Goal: Task Accomplishment & Management: Use online tool/utility

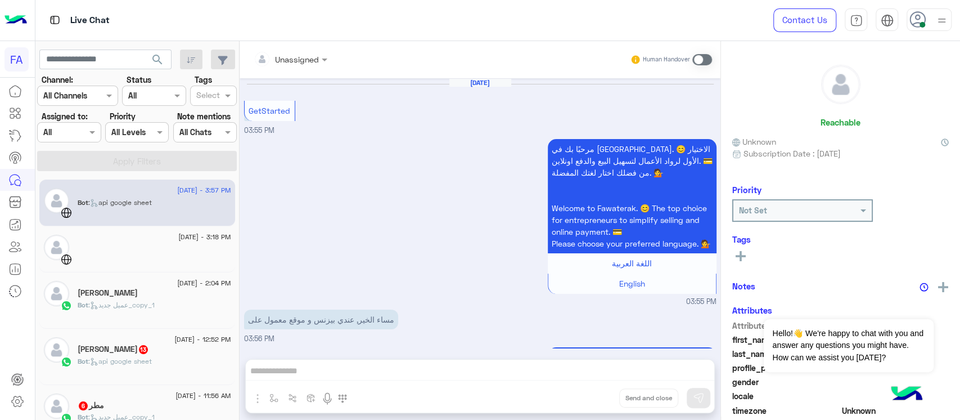
scroll to position [1027, 0]
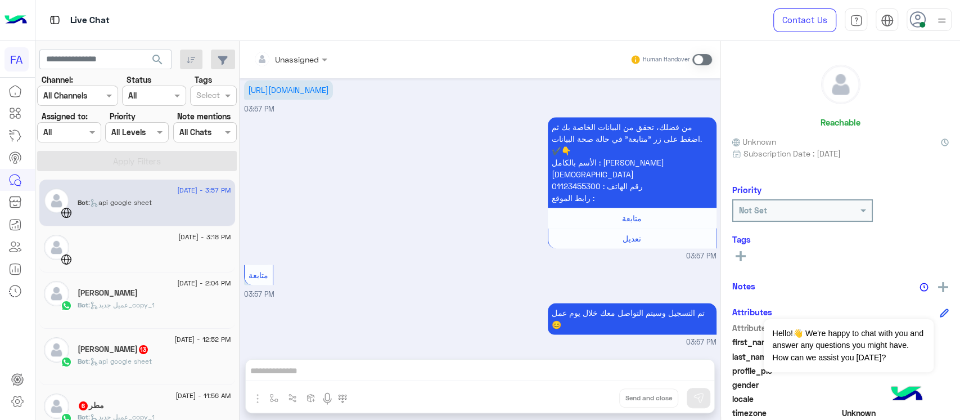
click at [0, 352] on div at bounding box center [17, 250] width 35 height 341
click at [143, 251] on div at bounding box center [155, 254] width 154 height 20
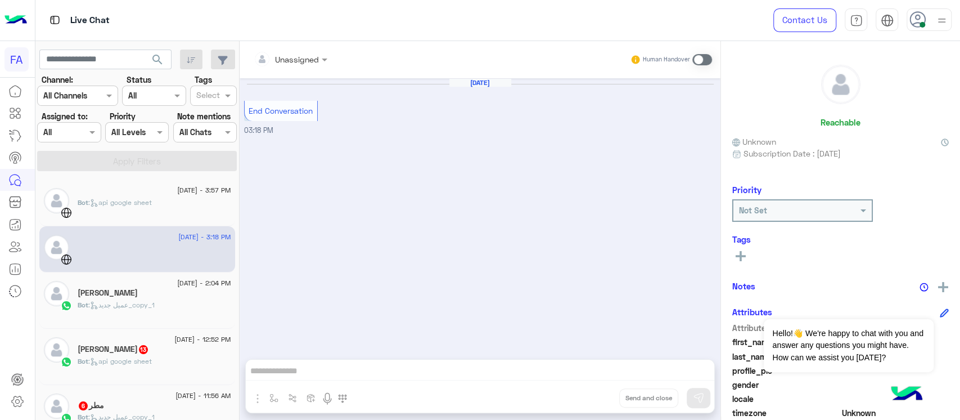
drag, startPoint x: 68, startPoint y: 77, endPoint x: 7, endPoint y: 324, distance: 255.0
click at [7, 324] on div at bounding box center [17, 250] width 35 height 341
click at [133, 302] on span ": عميل جديد_copy_1" at bounding box center [121, 304] width 66 height 8
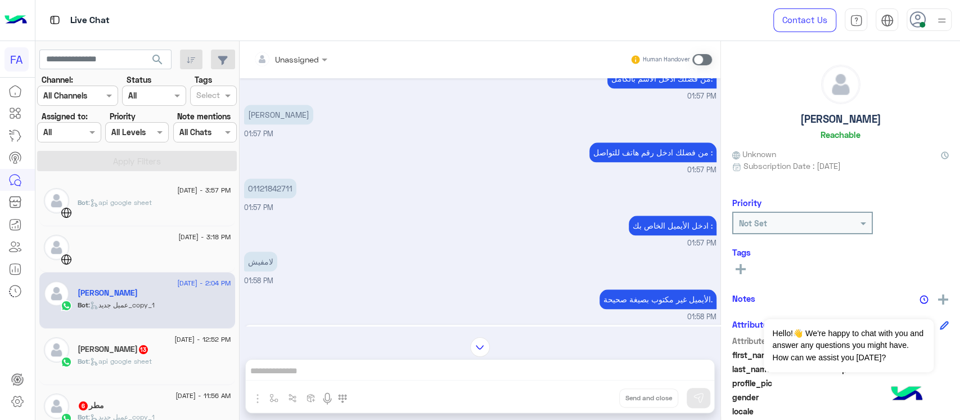
scroll to position [578, 0]
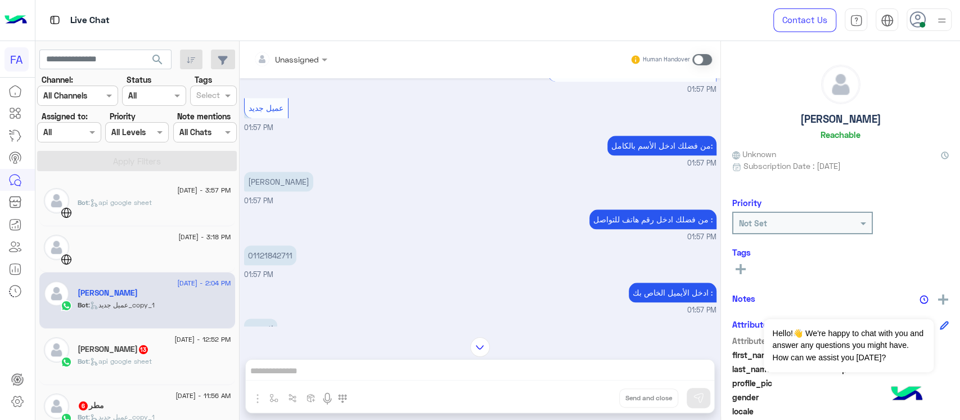
click at [278, 174] on p "[PERSON_NAME]" at bounding box center [278, 182] width 69 height 20
click at [266, 250] on p "01121842711" at bounding box center [270, 255] width 52 height 20
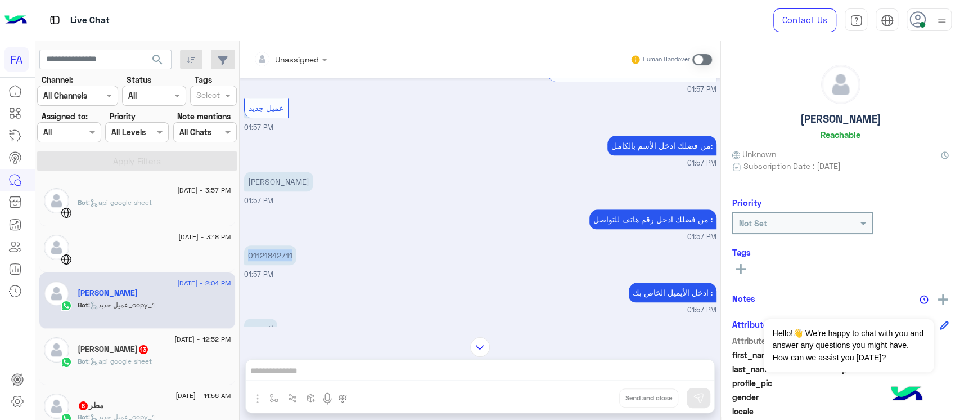
click at [266, 250] on p "01121842711" at bounding box center [270, 255] width 52 height 20
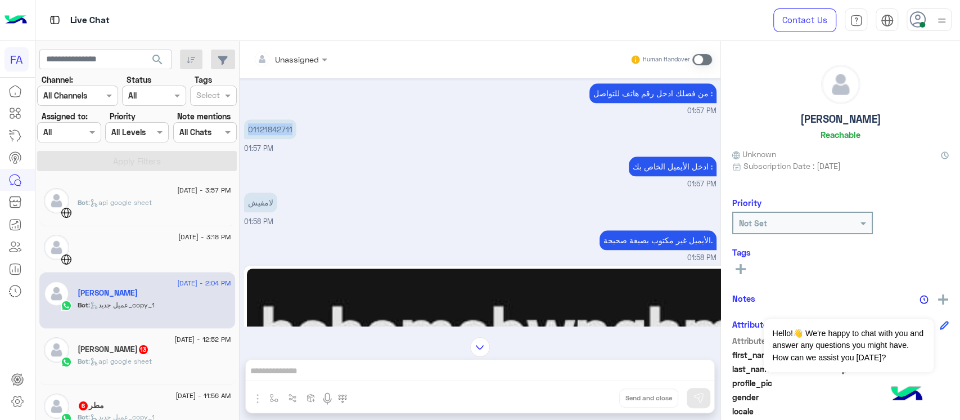
scroll to position [653, 0]
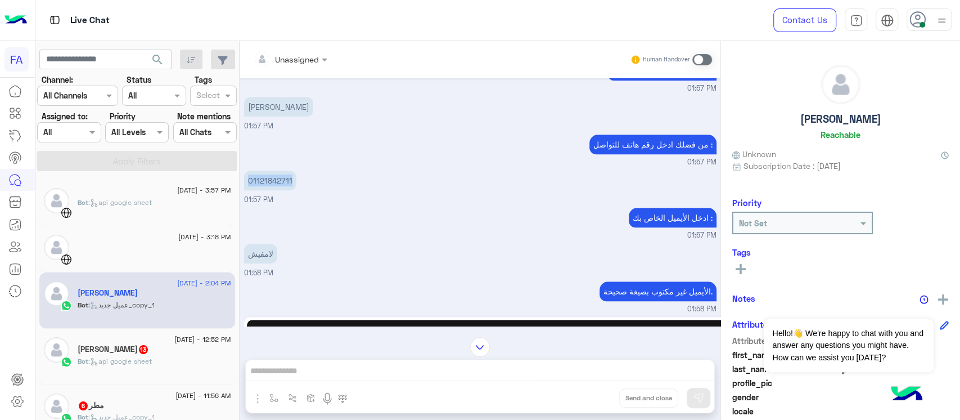
copy app-message "01121842711"
click at [115, 344] on h5 "[PERSON_NAME][DEMOGRAPHIC_DATA] 13" at bounding box center [113, 349] width 71 height 10
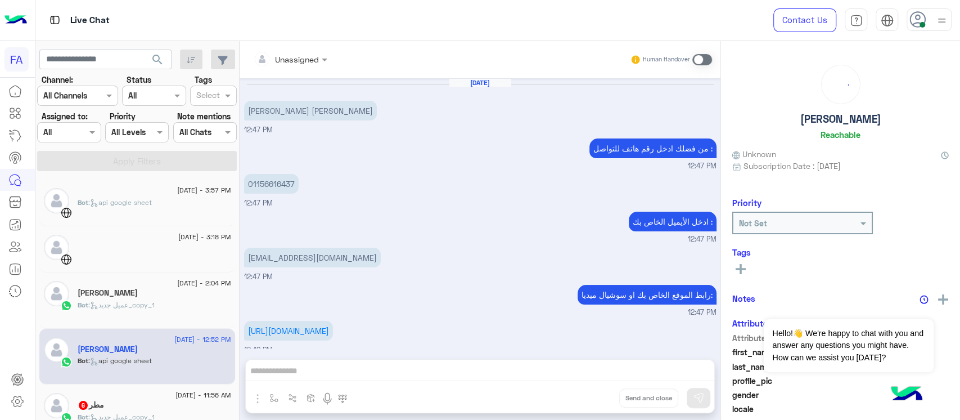
scroll to position [765, 0]
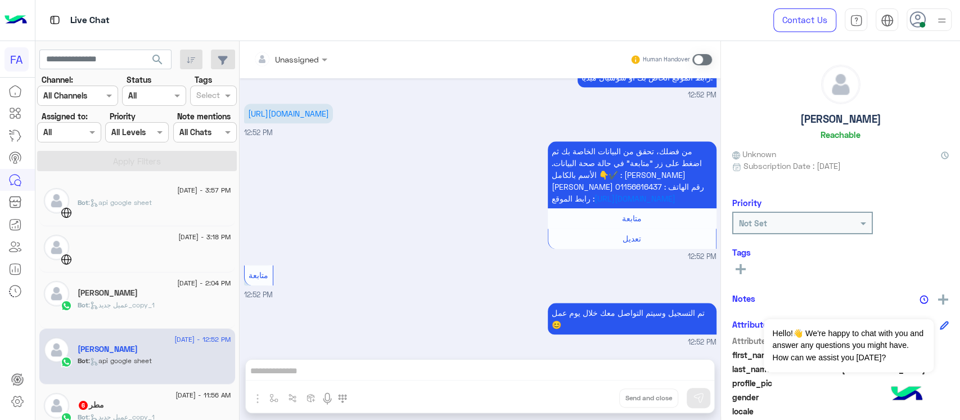
click at [108, 299] on div "[PERSON_NAME]" at bounding box center [155, 294] width 154 height 12
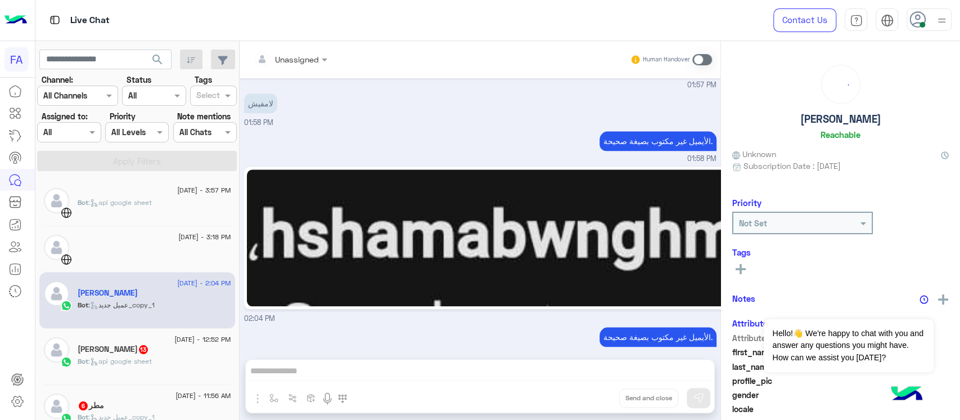
scroll to position [653, 0]
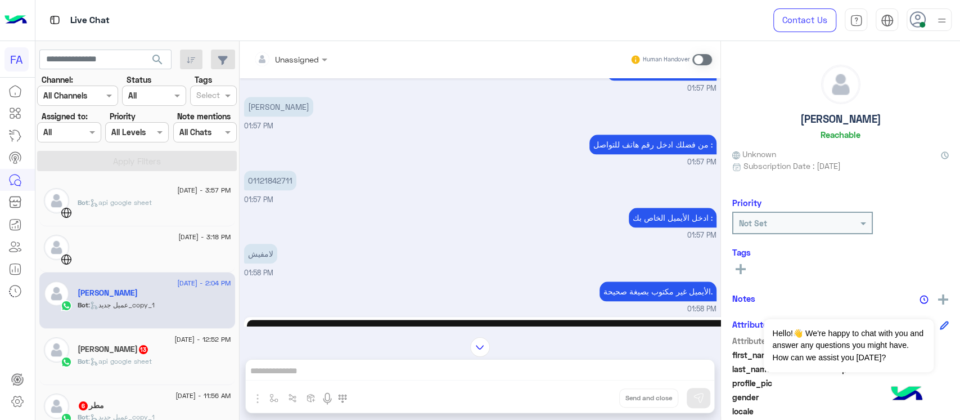
click at [295, 165] on mat-drawer-container "search Channel: Channel All Channels Status Channel All Tags Select Assigned to…" at bounding box center [497, 232] width 925 height 383
drag, startPoint x: 295, startPoint y: 165, endPoint x: 244, endPoint y: 164, distance: 51.8
click at [244, 168] on div "01121842711 01:57 PM" at bounding box center [480, 187] width 473 height 38
copy p "01121842711"
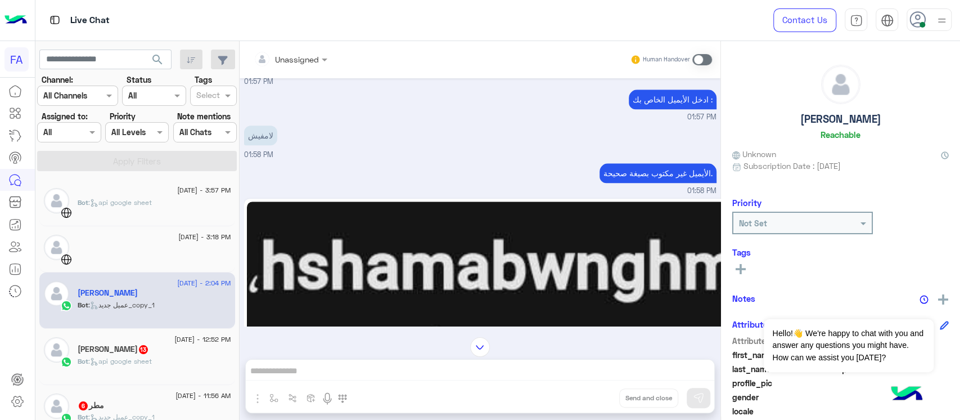
scroll to position [803, 0]
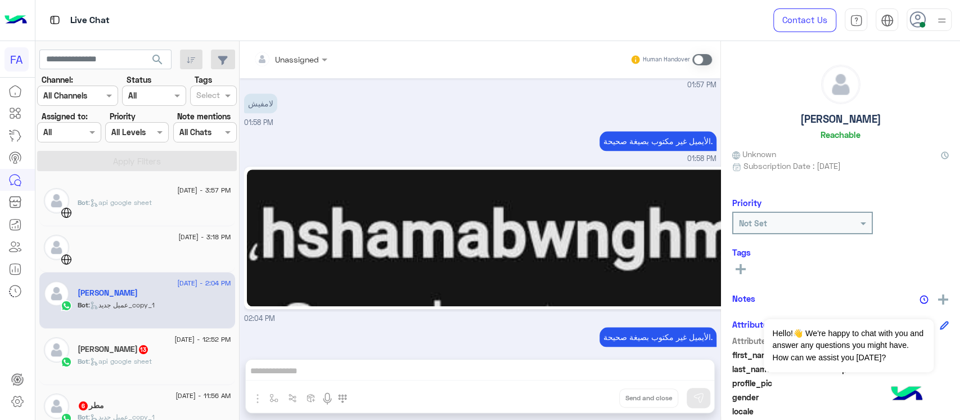
click at [330, 361] on div "Unassigned Human Handover [DATE] مرحبًا! لقد قمتُ بملء النموذج الخاص بك وأريد م…" at bounding box center [480, 232] width 481 height 383
click at [341, 369] on div "Unassigned Human Handover [DATE] مرحبًا! لقد قمتُ بملء النموذج الخاص بك وأريد م…" at bounding box center [480, 232] width 481 height 383
click at [693, 52] on div "Human Handover" at bounding box center [671, 60] width 83 height 20
click at [708, 52] on div "Human Handover" at bounding box center [671, 60] width 83 height 20
click at [712, 52] on div "Unassigned Human Handover" at bounding box center [480, 59] width 481 height 37
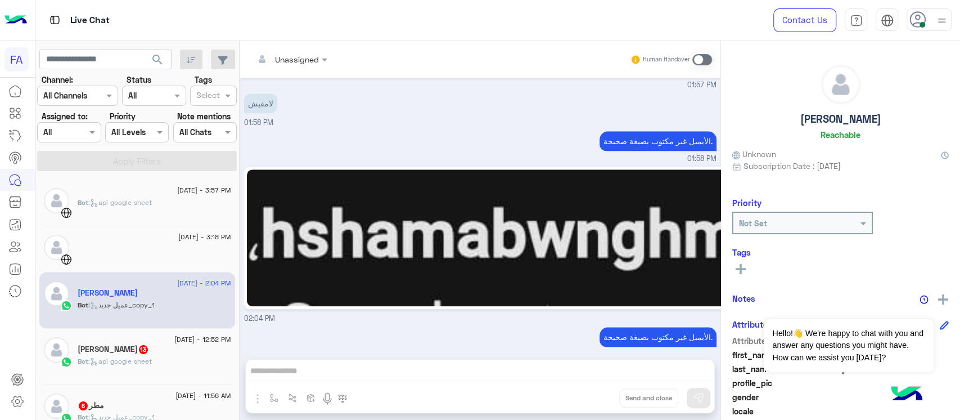
click at [710, 55] on span at bounding box center [703, 59] width 20 height 11
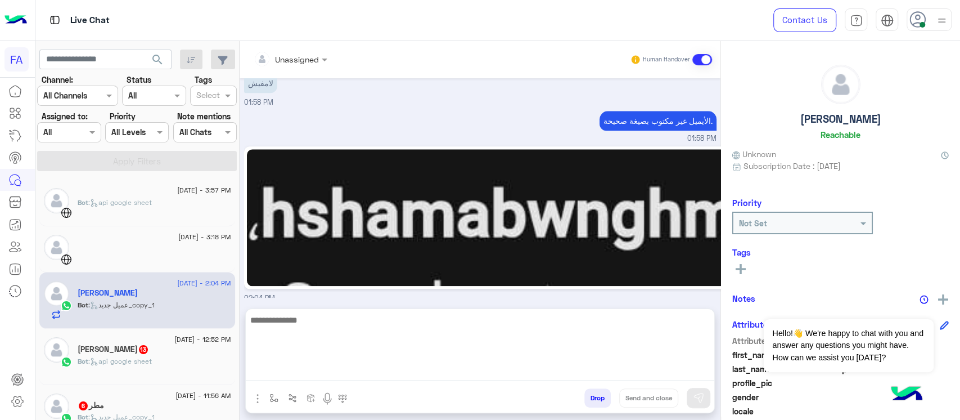
click at [410, 363] on textarea at bounding box center [480, 347] width 469 height 68
type textarea "**********"
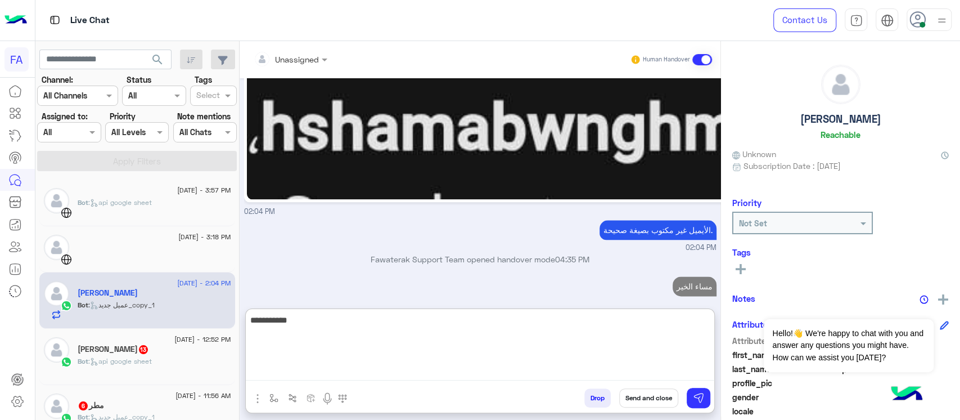
type textarea "**********"
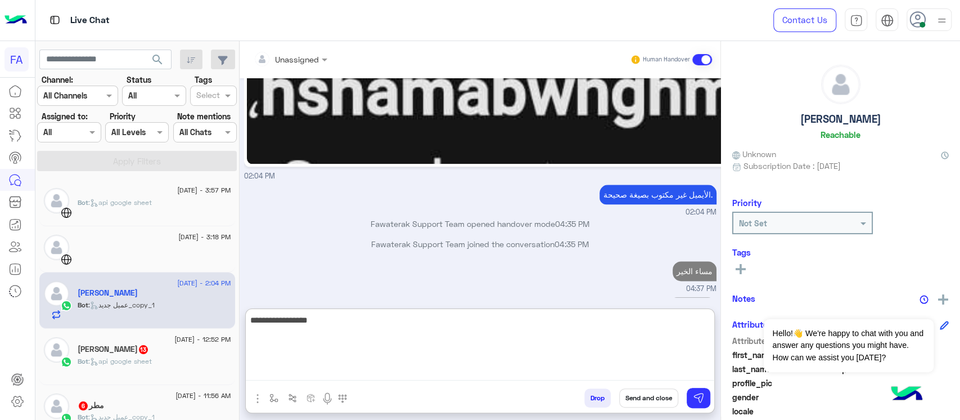
scroll to position [967, 0]
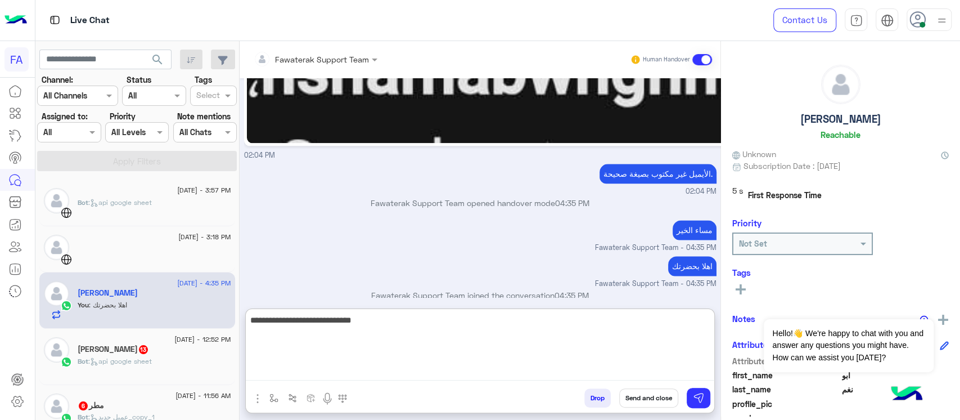
type textarea "**********"
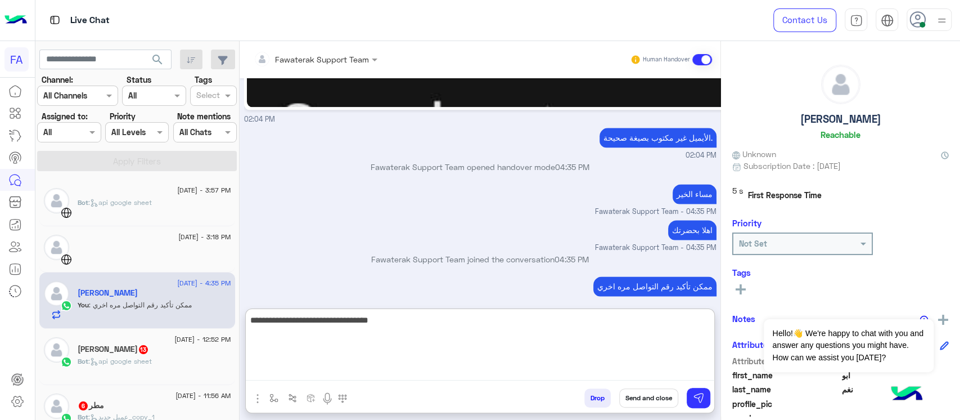
type textarea "**********"
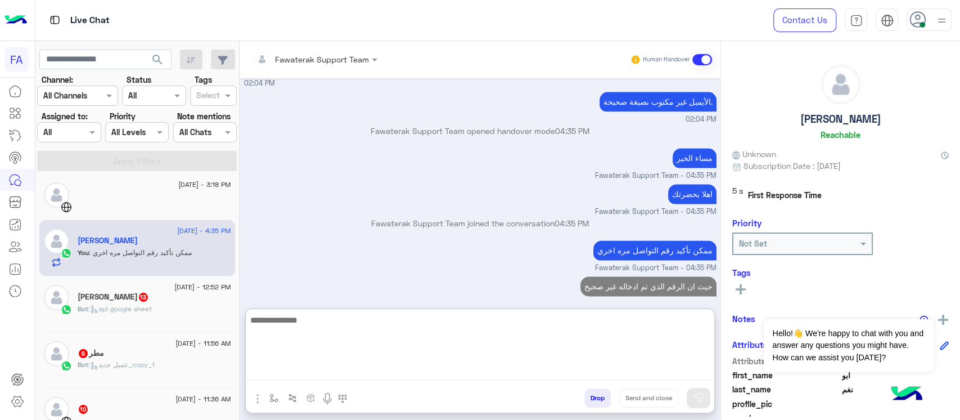
scroll to position [75, 0]
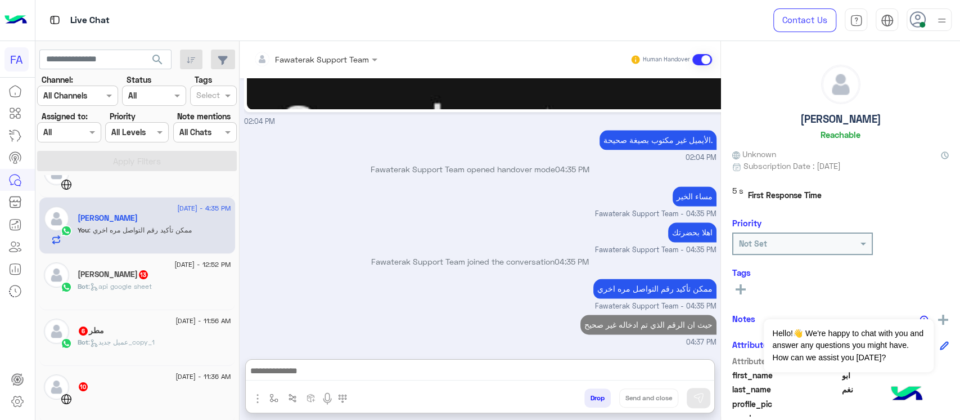
click at [138, 287] on span ": api google sheet" at bounding box center [120, 286] width 64 height 8
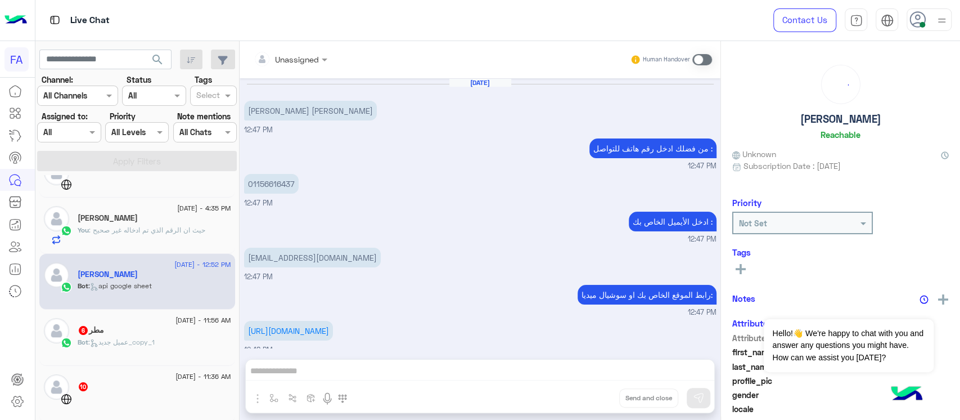
scroll to position [765, 0]
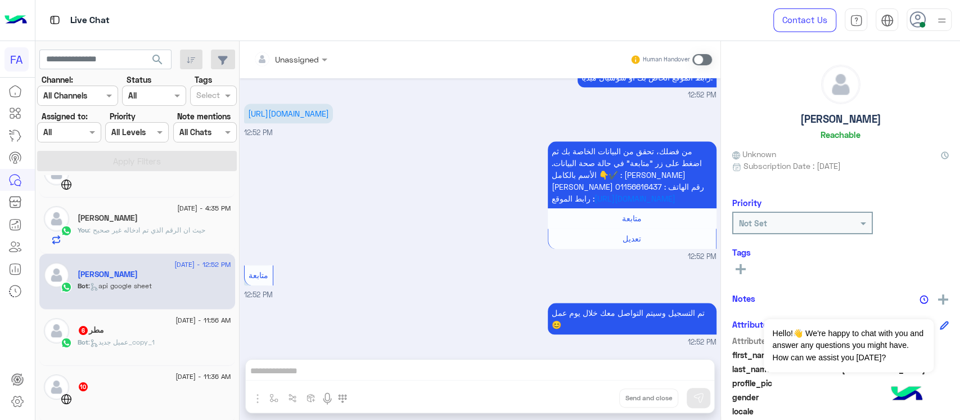
click at [152, 339] on span ": عميل جديد_copy_1" at bounding box center [121, 342] width 66 height 8
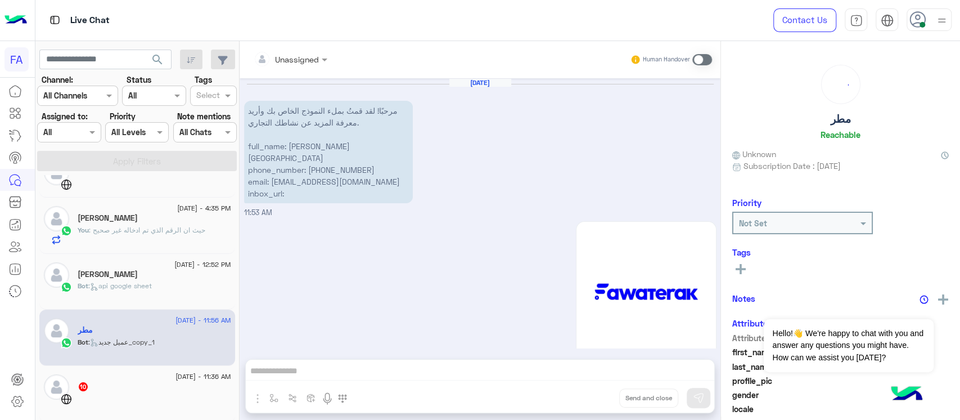
scroll to position [608, 0]
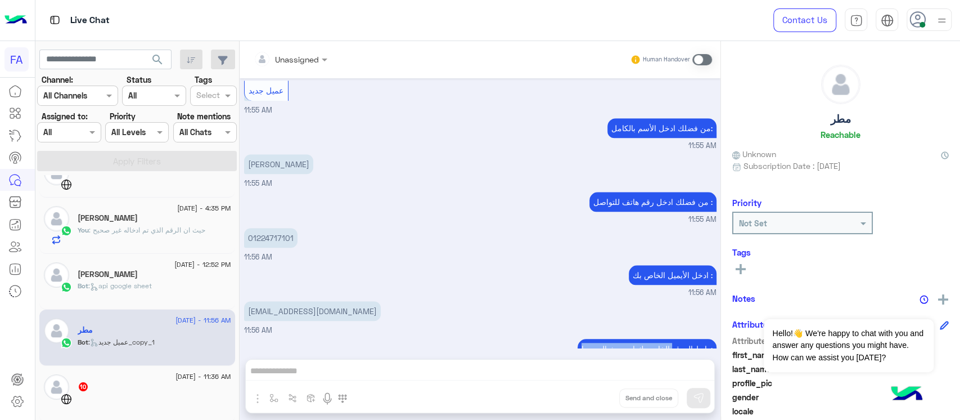
drag, startPoint x: 667, startPoint y: 325, endPoint x: 546, endPoint y: 327, distance: 121.5
click at [578, 339] on p "رابط الموقع الخاص بك او سوشيال ميديا:" at bounding box center [647, 349] width 139 height 20
drag, startPoint x: 245, startPoint y: 214, endPoint x: 297, endPoint y: 212, distance: 51.8
click at [297, 225] on div "01224717101 11:56 AM" at bounding box center [480, 244] width 473 height 38
copy p "01224717101"
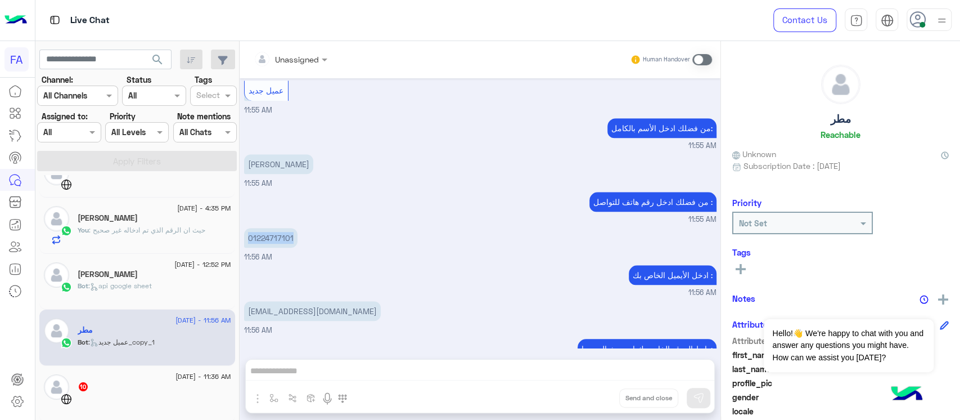
copy p "01224717101"
copy p "[PERSON_NAME]"
drag, startPoint x: 319, startPoint y: 145, endPoint x: 245, endPoint y: 142, distance: 74.3
click at [245, 154] on p "[PERSON_NAME]" at bounding box center [278, 164] width 69 height 20
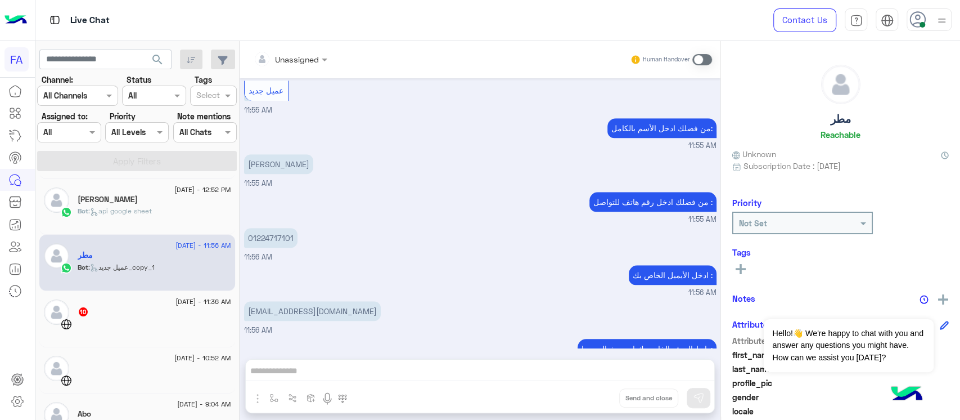
click at [280, 228] on p "01224717101" at bounding box center [270, 238] width 53 height 20
click at [304, 301] on p "[EMAIL_ADDRESS][DOMAIN_NAME]" at bounding box center [312, 311] width 137 height 20
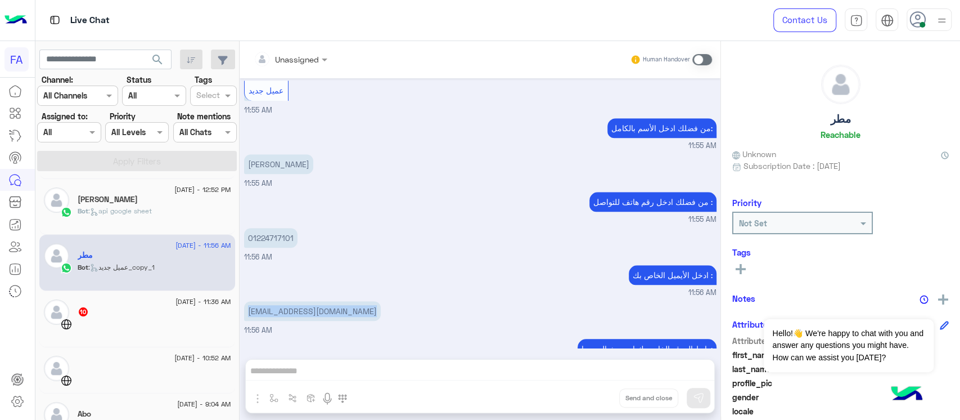
click at [304, 301] on p "[EMAIL_ADDRESS][DOMAIN_NAME]" at bounding box center [312, 311] width 137 height 20
click at [103, 294] on div "[DATE] - 11:36 AM 10" at bounding box center [137, 319] width 196 height 56
click at [123, 326] on div at bounding box center [155, 328] width 154 height 20
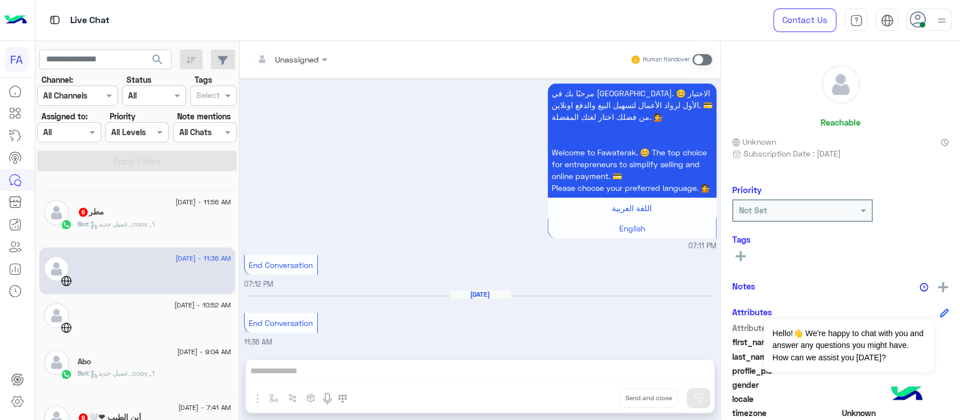
scroll to position [225, 0]
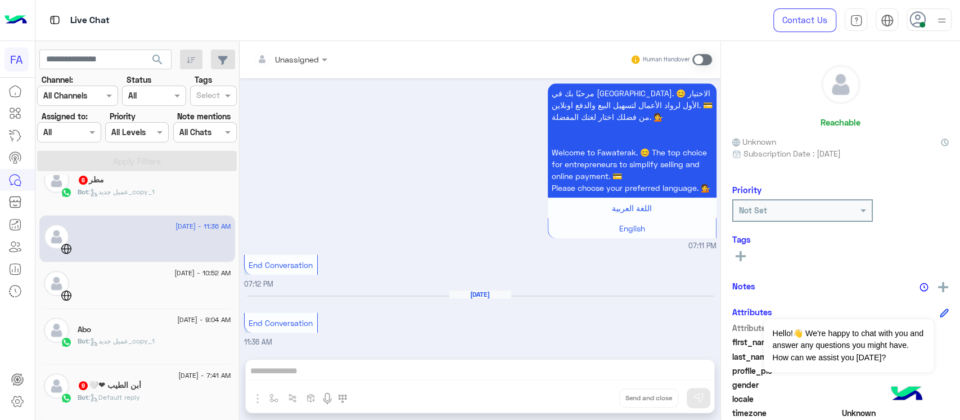
click at [125, 276] on div "[DATE] - 10:52 AM" at bounding box center [155, 274] width 154 height 7
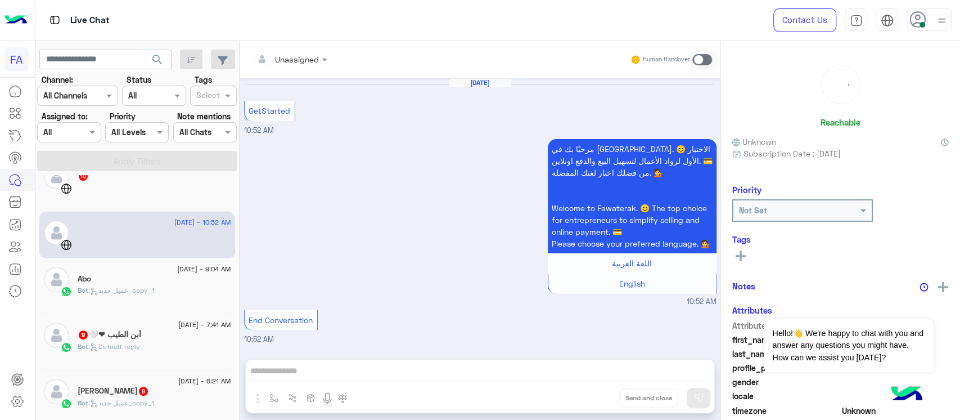
scroll to position [300, 0]
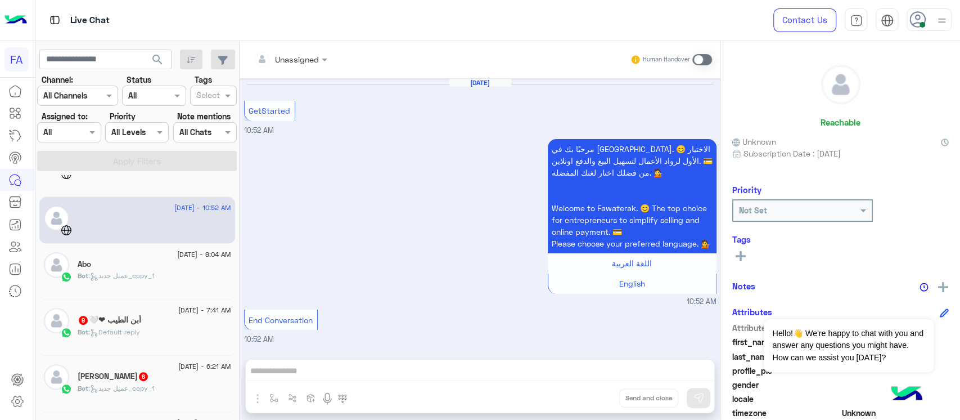
click at [112, 293] on div "[DATE] - 9:04 AM Abo Bot : عميل جديد_copy_1" at bounding box center [137, 272] width 196 height 56
click at [113, 280] on span ": عميل جديد_copy_1" at bounding box center [121, 275] width 66 height 8
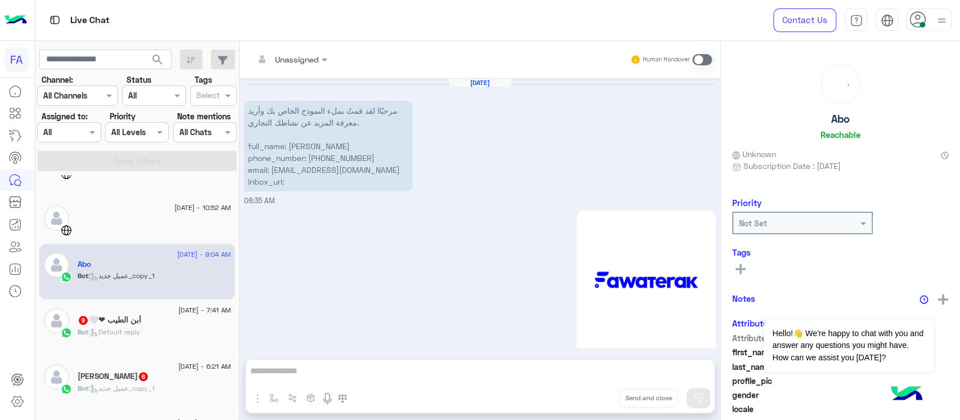
scroll to position [532, 0]
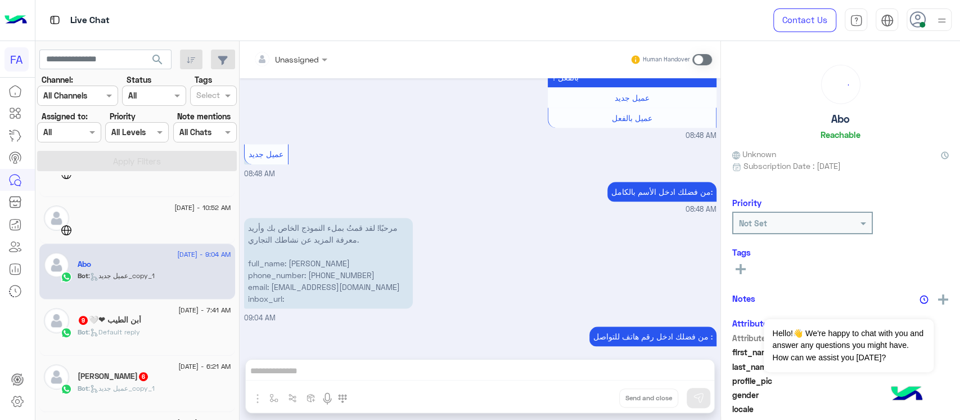
click at [654, 326] on p "من فضلك ادخل رقم هاتف للتواصل :" at bounding box center [653, 336] width 127 height 20
click at [653, 326] on p "من فضلك ادخل رقم هاتف للتواصل :" at bounding box center [653, 336] width 127 height 20
click at [272, 226] on p "مرحبًا! لقد قمتُ بملء النموذج الخاص بك وأريد معرفة المزيد عن نشاطك التجاري. ful…" at bounding box center [328, 263] width 169 height 91
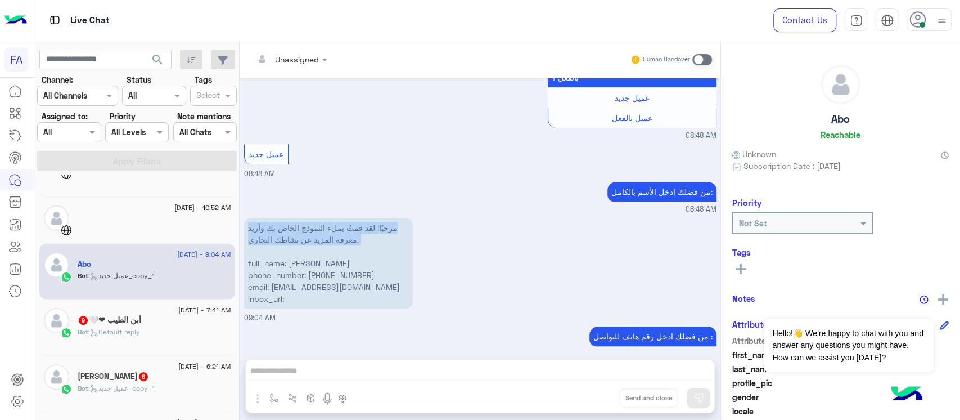
click at [272, 226] on p "مرحبًا! لقد قمتُ بملء النموذج الخاص بك وأريد معرفة المزيد عن نشاطك التجاري. ful…" at bounding box center [328, 263] width 169 height 91
click at [305, 259] on p "مرحبًا! لقد قمتُ بملء النموذج الخاص بك وأريد معرفة المزيد عن نشاطك التجاري. ful…" at bounding box center [328, 263] width 169 height 91
drag, startPoint x: 384, startPoint y: 259, endPoint x: 317, endPoint y: 262, distance: 67.0
click at [317, 262] on p "مرحبًا! لقد قمتُ بملء النموذج الخاص بك وأريد معرفة المزيد عن نشاطك التجاري. ful…" at bounding box center [328, 263] width 169 height 91
copy p "01097475843"
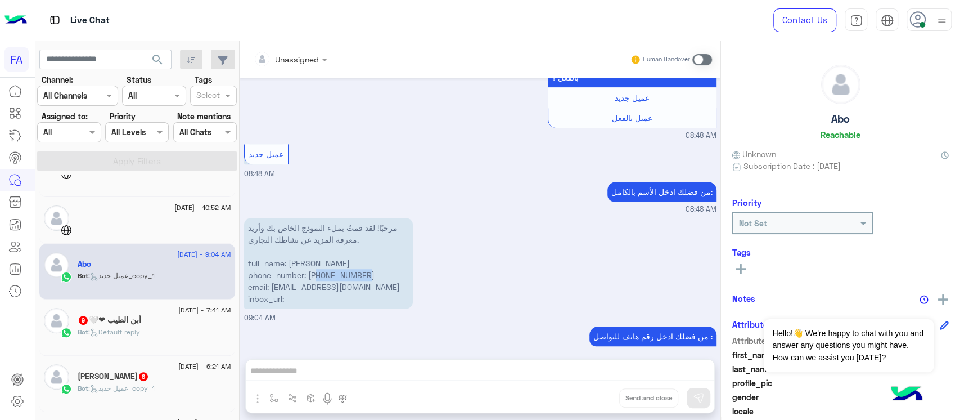
drag, startPoint x: 372, startPoint y: 251, endPoint x: 290, endPoint y: 246, distance: 81.7
click at [290, 246] on p "مرحبًا! لقد قمتُ بملء النموذج الخاص بك وأريد معرفة المزيد عن نشاطك التجاري. ful…" at bounding box center [328, 263] width 169 height 91
copy p "[PERSON_NAME]"
drag, startPoint x: 389, startPoint y: 281, endPoint x: 275, endPoint y: 273, distance: 114.5
click at [275, 273] on p "مرحبًا! لقد قمتُ بملء النموذج الخاص بك وأريد معرفة المزيد عن نشاطك التجاري. ful…" at bounding box center [328, 263] width 169 height 91
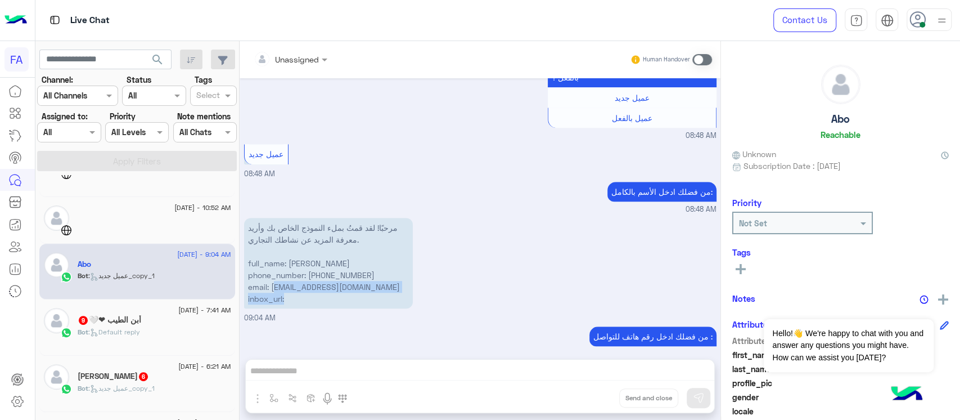
click at [273, 273] on p "مرحبًا! لقد قمتُ بملء النموذج الخاص بك وأريد معرفة المزيد عن نشاطك التجاري. ful…" at bounding box center [328, 263] width 169 height 91
drag, startPoint x: 271, startPoint y: 273, endPoint x: 381, endPoint y: 273, distance: 109.7
click at [381, 273] on p "مرحبًا! لقد قمتُ بملء النموذج الخاص بك وأريد معرفة المزيد عن نشاطك التجاري. ful…" at bounding box center [328, 263] width 169 height 91
copy p "[EMAIL_ADDRESS][DOMAIN_NAME]"
click at [178, 313] on span "[DATE] - 7:41 AM" at bounding box center [204, 310] width 52 height 10
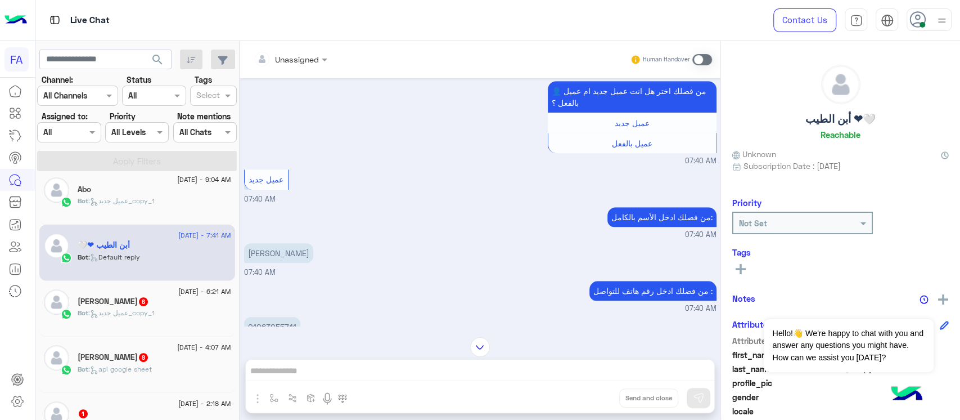
scroll to position [158, 0]
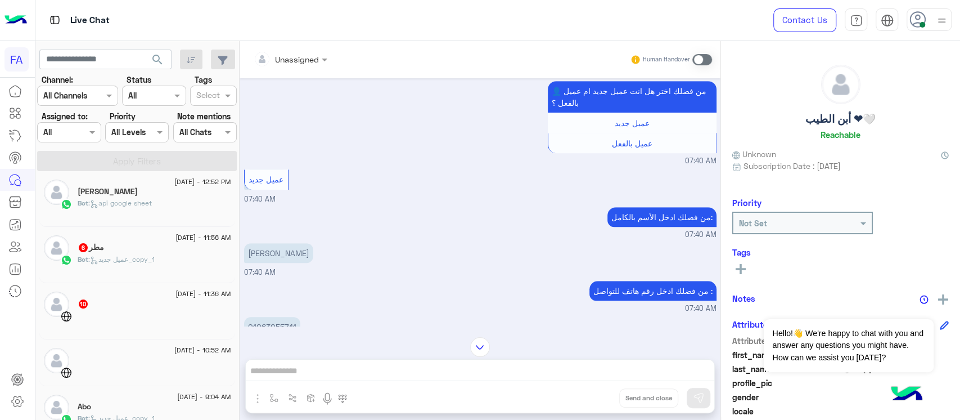
click at [294, 243] on p "[PERSON_NAME]" at bounding box center [278, 253] width 69 height 20
copy app-message "[PERSON_NAME]"
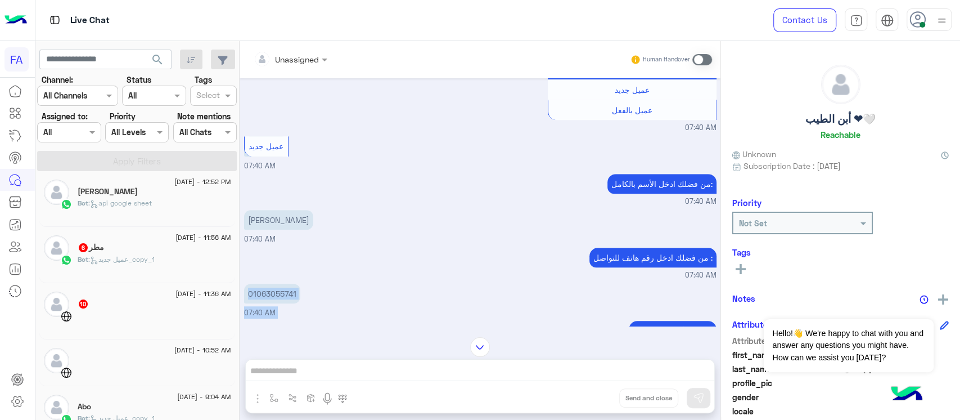
scroll to position [547, 0]
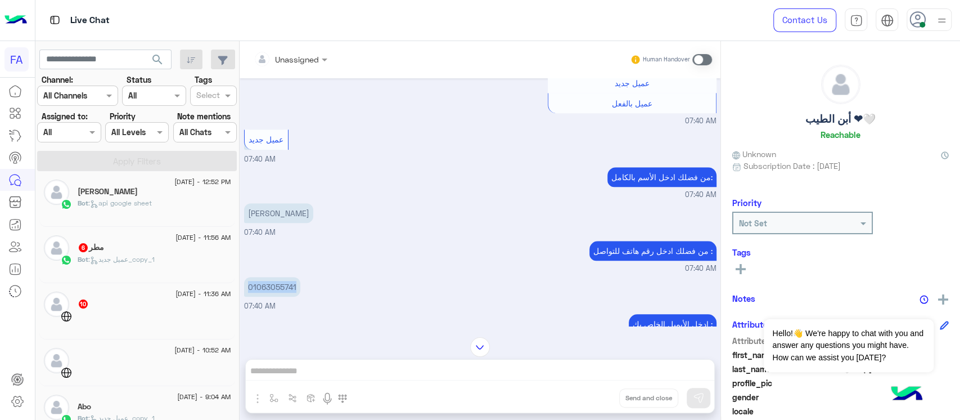
drag, startPoint x: 246, startPoint y: 319, endPoint x: 298, endPoint y: 268, distance: 72.8
click at [298, 277] on p "01063055741" at bounding box center [272, 287] width 56 height 20
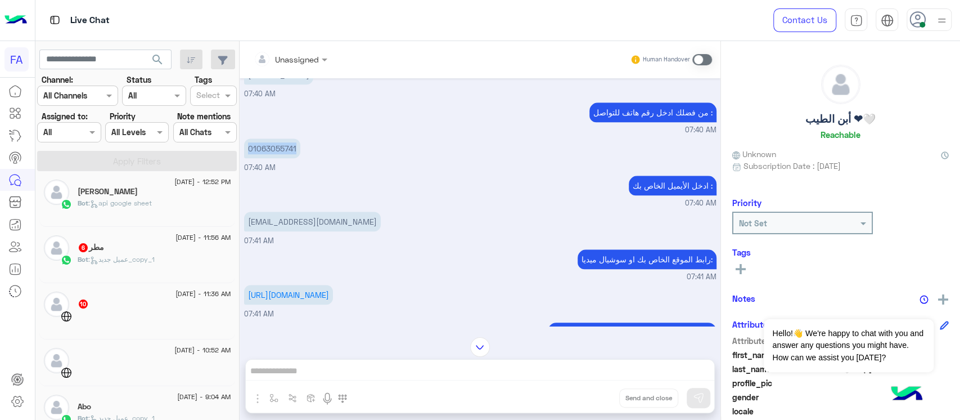
scroll to position [772, 0]
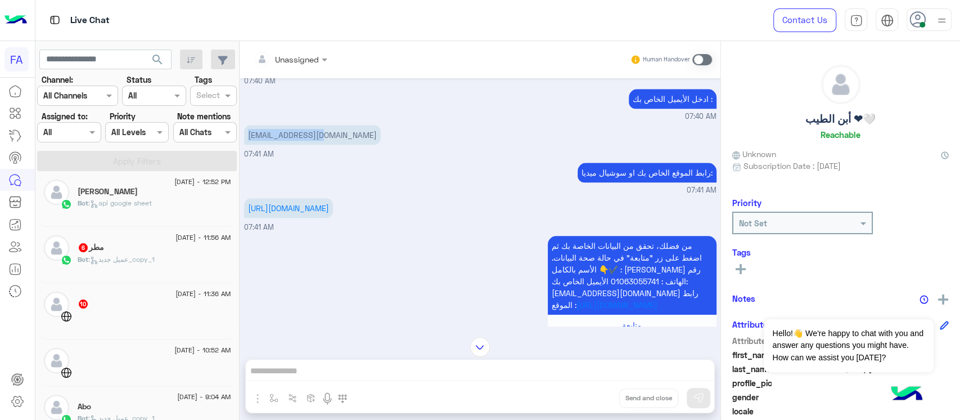
drag, startPoint x: 242, startPoint y: 123, endPoint x: 334, endPoint y: 123, distance: 91.7
click at [334, 123] on div "[DATE] مرحبًا! لقد قمتُ بملء النموذج الخاص بك وأريد معرفة المزيد عن نشاطك التجا…" at bounding box center [480, 202] width 481 height 248
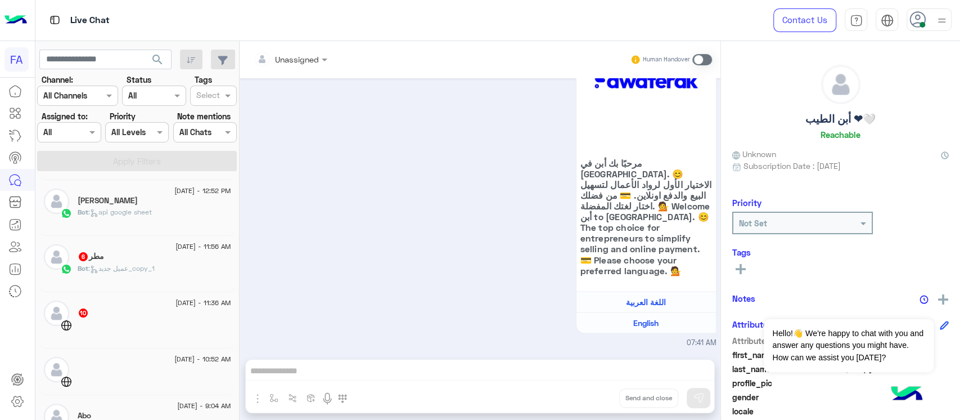
scroll to position [150, 0]
click at [95, 255] on h5 "مطر 6" at bounding box center [91, 255] width 26 height 10
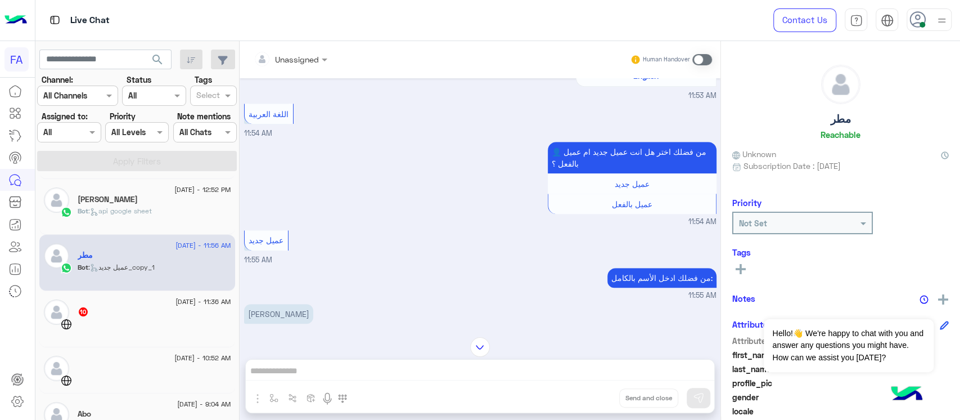
scroll to position [608, 0]
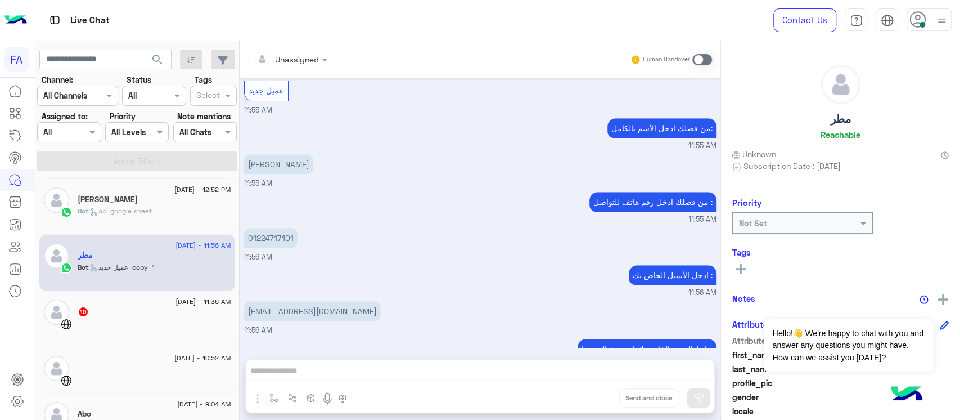
click at [115, 322] on div at bounding box center [155, 328] width 154 height 20
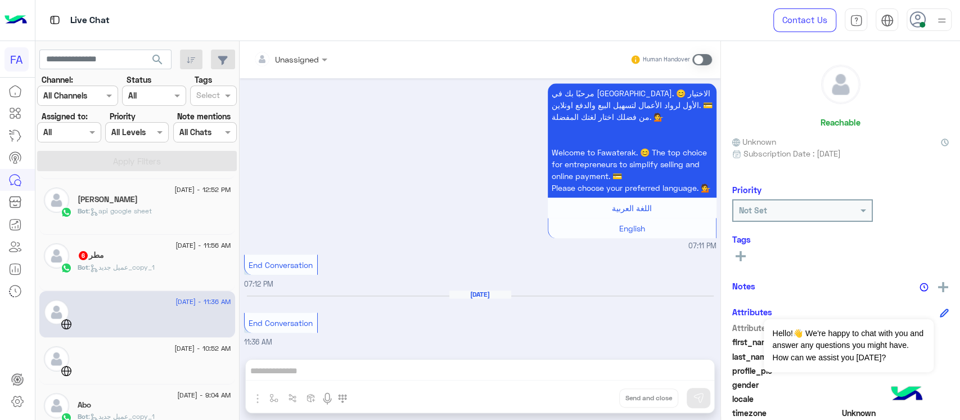
scroll to position [225, 0]
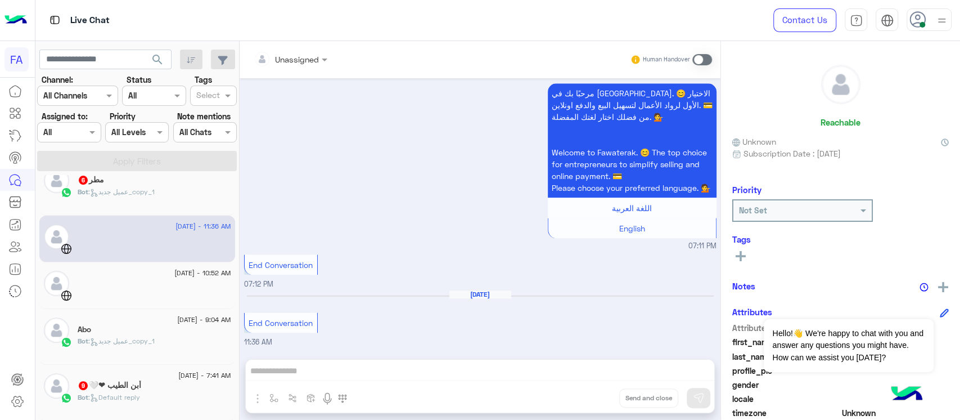
click at [106, 284] on div at bounding box center [155, 290] width 154 height 20
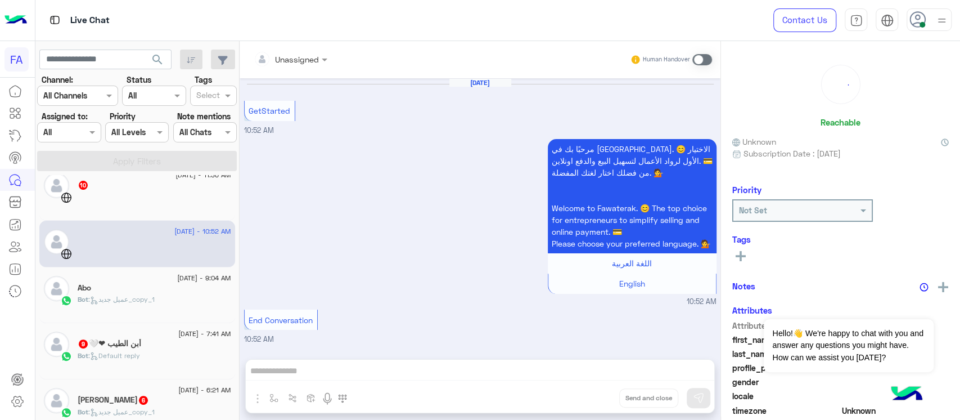
scroll to position [300, 0]
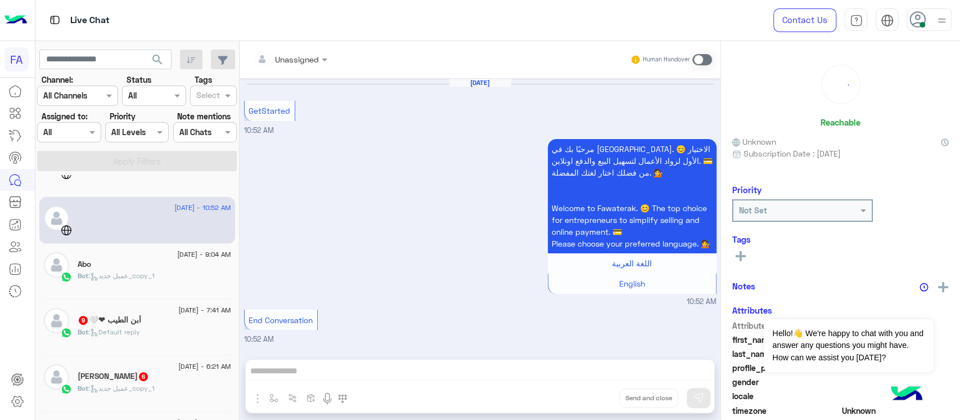
click at [106, 284] on div "Bot : عميل جديد_copy_1" at bounding box center [155, 281] width 154 height 20
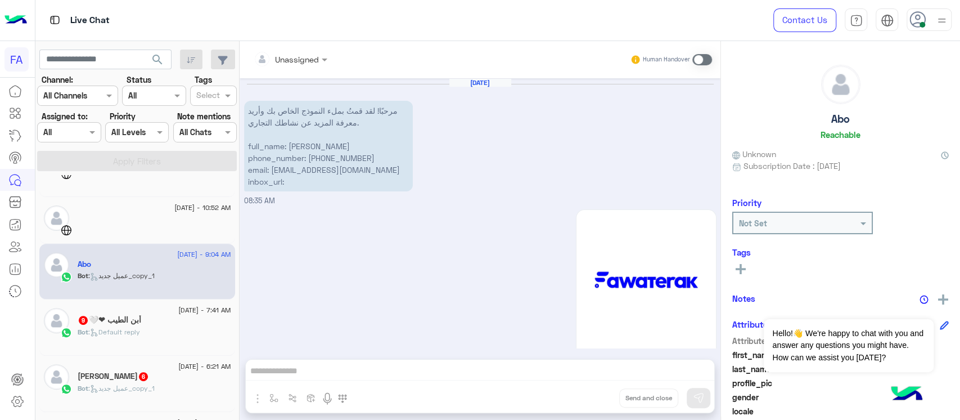
scroll to position [532, 0]
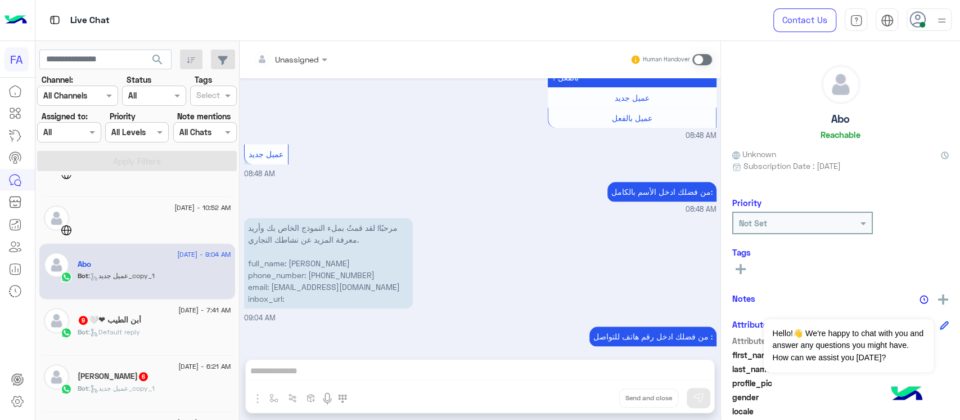
drag, startPoint x: 372, startPoint y: 252, endPoint x: 289, endPoint y: 249, distance: 83.3
click at [289, 249] on p "مرحبًا! لقد قمتُ بملء النموذج الخاص بك وأريد معرفة المزيد عن نشاطك التجاري. ful…" at bounding box center [328, 263] width 169 height 91
drag, startPoint x: 377, startPoint y: 263, endPoint x: 316, endPoint y: 260, distance: 60.9
click at [316, 260] on p "مرحبًا! لقد قمتُ بملء النموذج الخاص بك وأريد معرفة المزيد عن نشاطك التجاري. ful…" at bounding box center [328, 263] width 169 height 91
click at [318, 266] on p "مرحبًا! لقد قمتُ بملء النموذج الخاص بك وأريد معرفة المزيد عن نشاطك التجاري. ful…" at bounding box center [328, 263] width 169 height 91
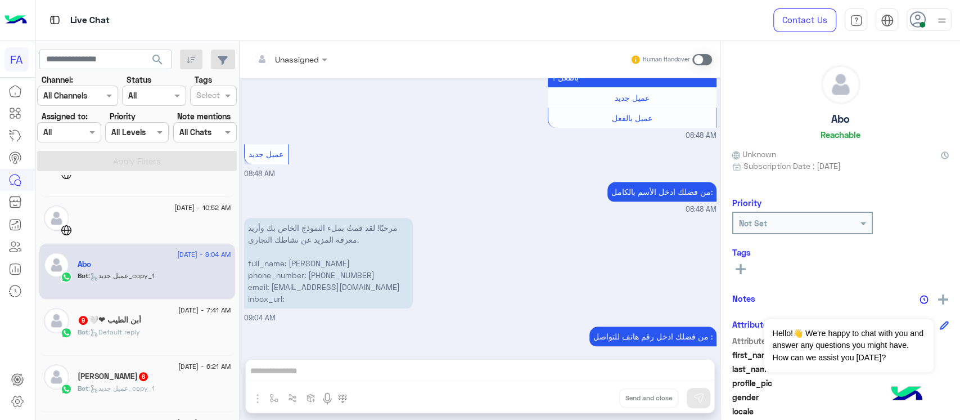
click at [119, 337] on p "Bot : Default reply" at bounding box center [109, 332] width 62 height 10
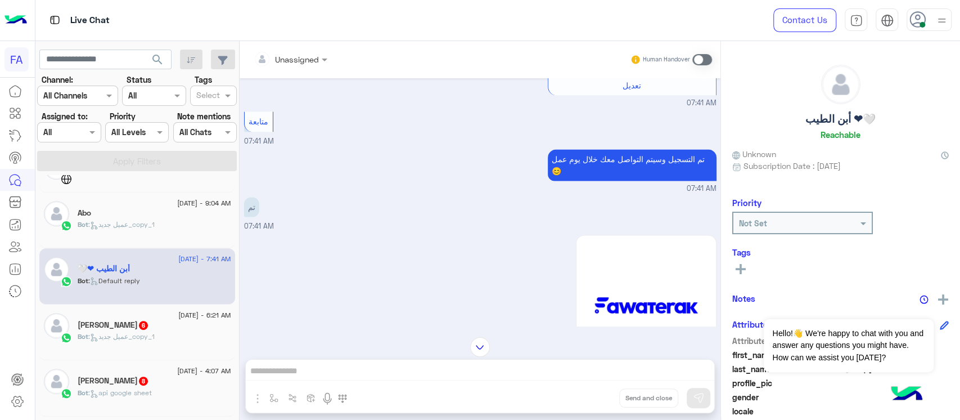
scroll to position [375, 0]
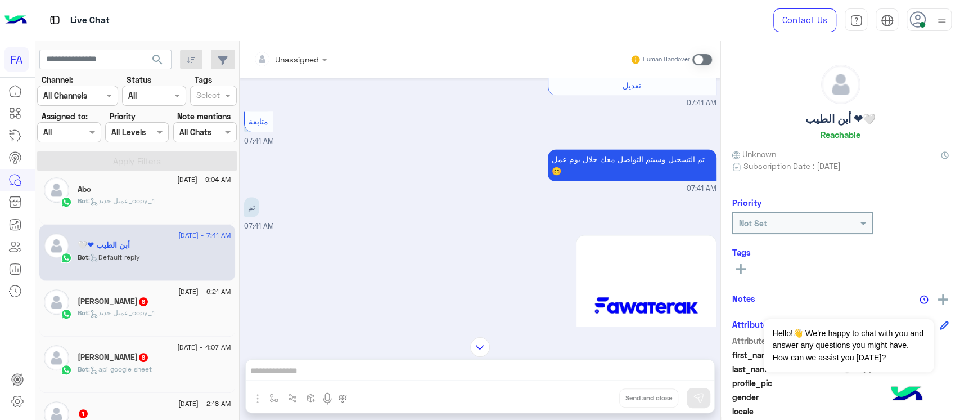
click at [126, 321] on div "Bot : عميل جديد_copy_1" at bounding box center [155, 318] width 154 height 20
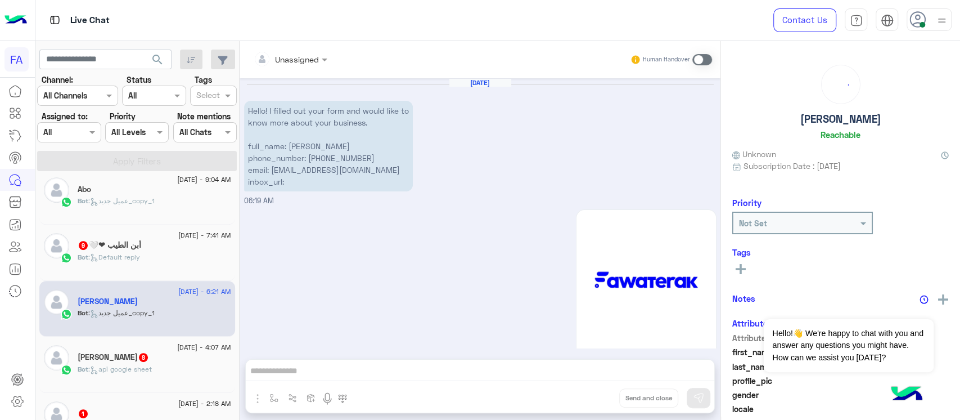
scroll to position [608, 0]
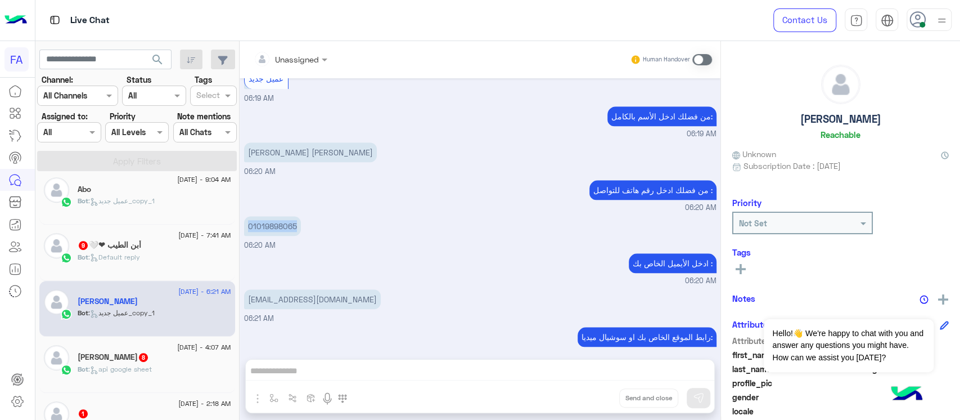
drag, startPoint x: 245, startPoint y: 214, endPoint x: 298, endPoint y: 214, distance: 52.3
click at [298, 216] on p "01019898065" at bounding box center [272, 226] width 57 height 20
drag, startPoint x: 249, startPoint y: 287, endPoint x: 348, endPoint y: 290, distance: 98.5
click at [348, 290] on div "[EMAIL_ADDRESS][DOMAIN_NAME] 06:21 AM" at bounding box center [480, 305] width 473 height 38
drag, startPoint x: 241, startPoint y: 212, endPoint x: 312, endPoint y: 212, distance: 70.9
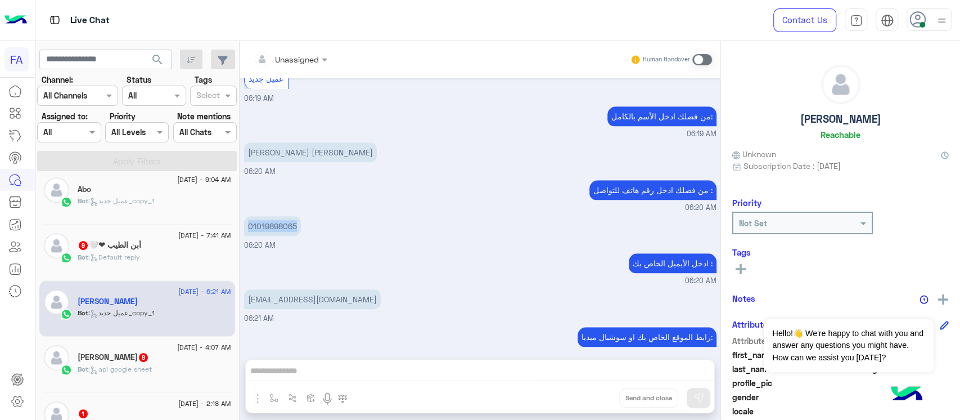
click at [312, 212] on div "[DATE] Hello! I filled out your form and would like to know more about your bus…" at bounding box center [480, 212] width 481 height 269
click at [349, 142] on p "[PERSON_NAME] [PERSON_NAME]" at bounding box center [310, 152] width 133 height 20
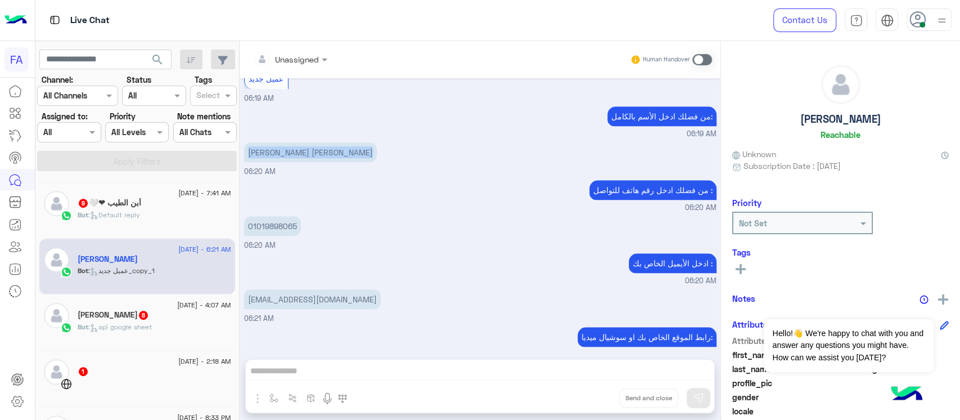
scroll to position [450, 0]
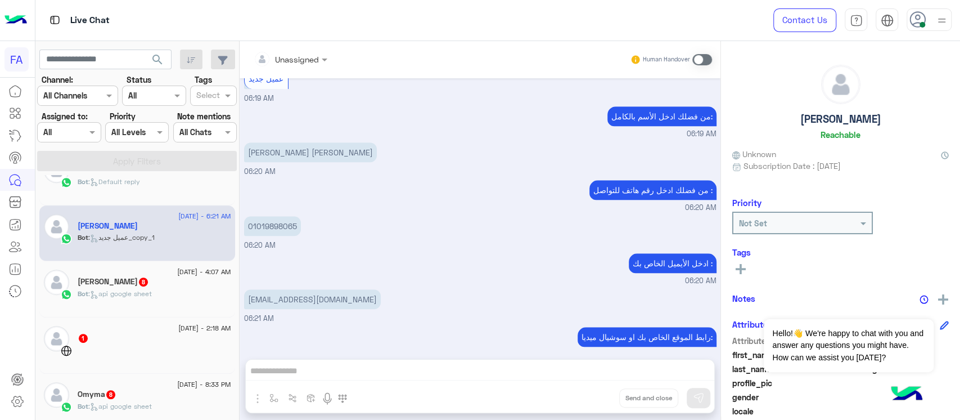
click at [141, 295] on span ": api google sheet" at bounding box center [120, 293] width 64 height 8
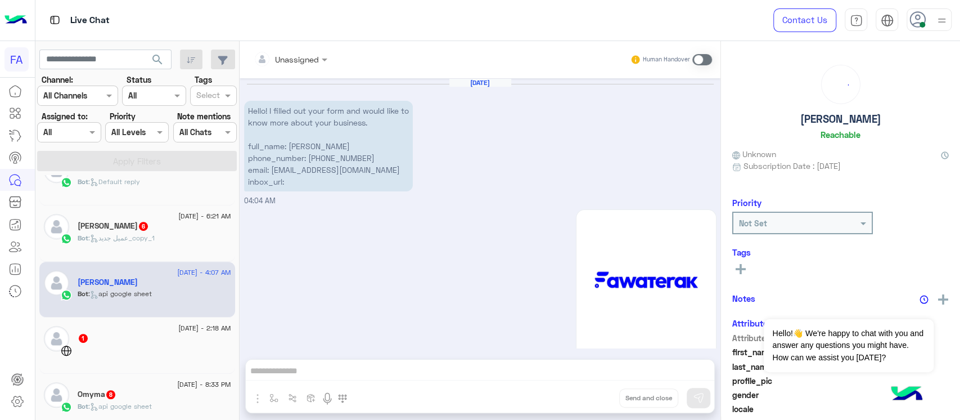
scroll to position [889, 0]
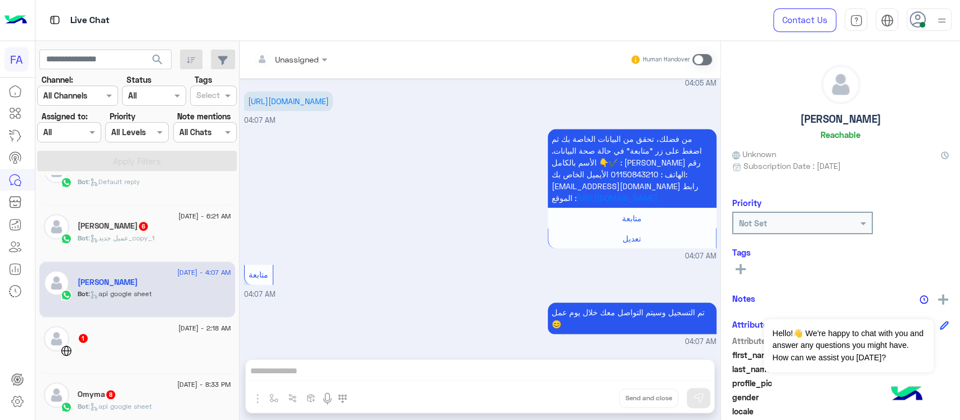
click at [146, 343] on div "1" at bounding box center [155, 339] width 154 height 12
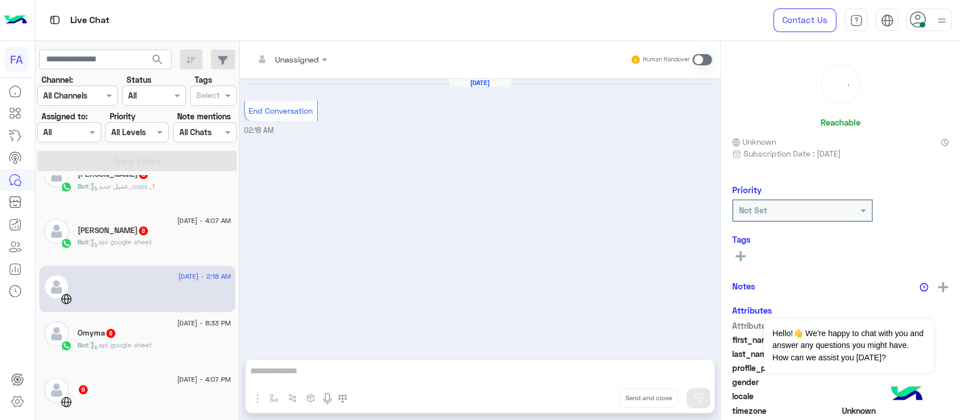
scroll to position [525, 0]
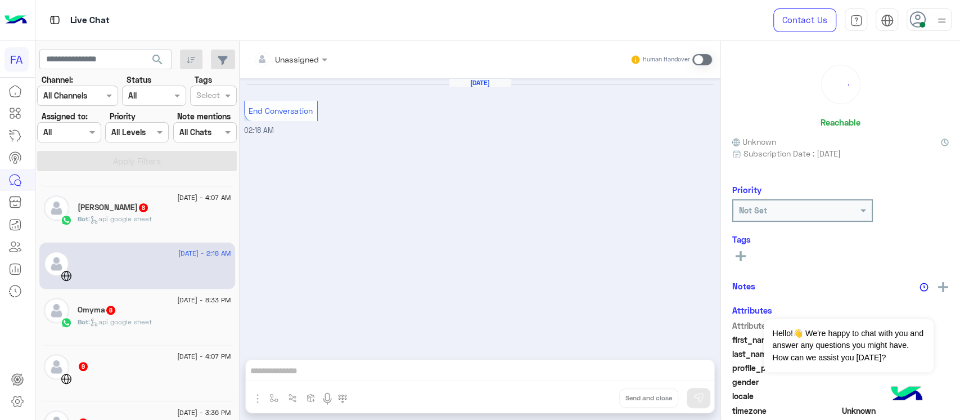
click at [181, 293] on div "[DATE] - 8:33 PM Omyma 8 Bot : api google sheet" at bounding box center [137, 317] width 196 height 56
click at [177, 329] on div "Bot : api google sheet" at bounding box center [155, 327] width 154 height 20
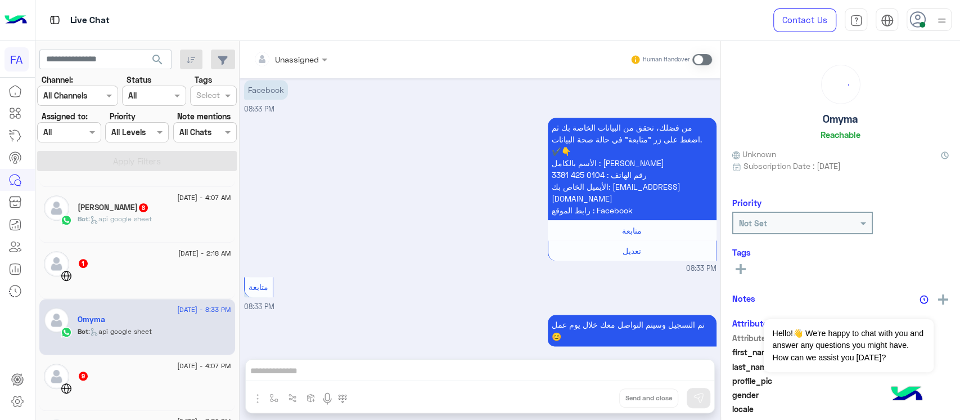
scroll to position [675, 0]
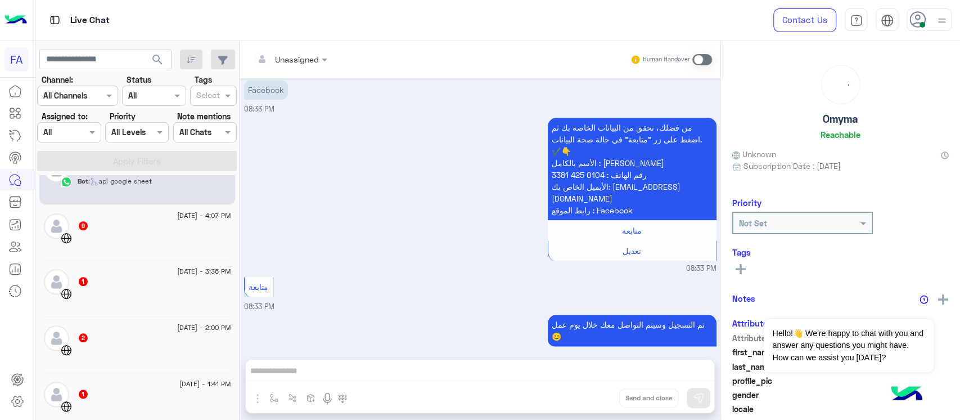
click at [167, 241] on div at bounding box center [155, 242] width 154 height 20
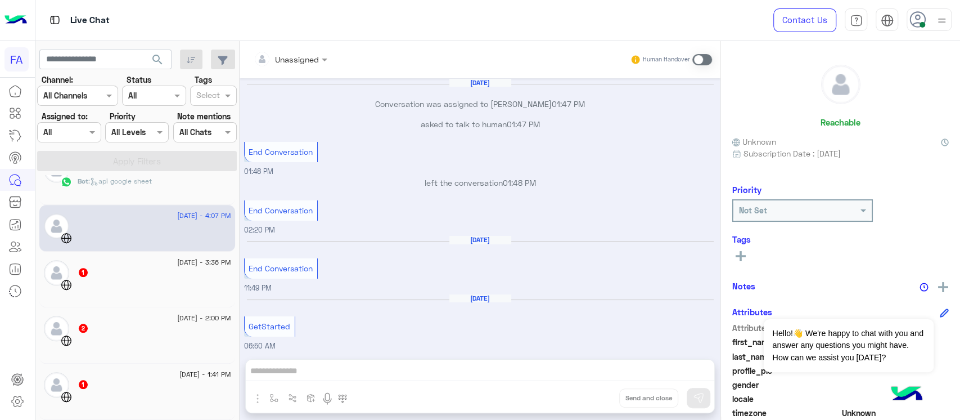
scroll to position [1103, 0]
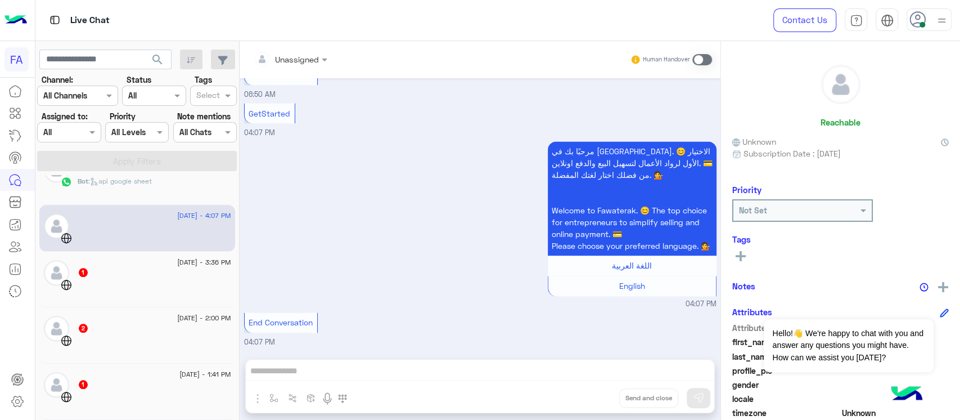
click at [162, 281] on div at bounding box center [155, 288] width 154 height 20
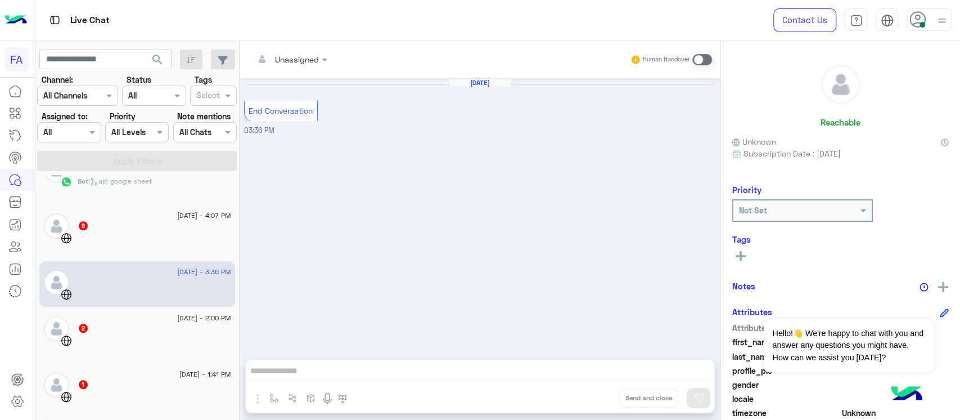
click at [165, 339] on div at bounding box center [155, 345] width 154 height 20
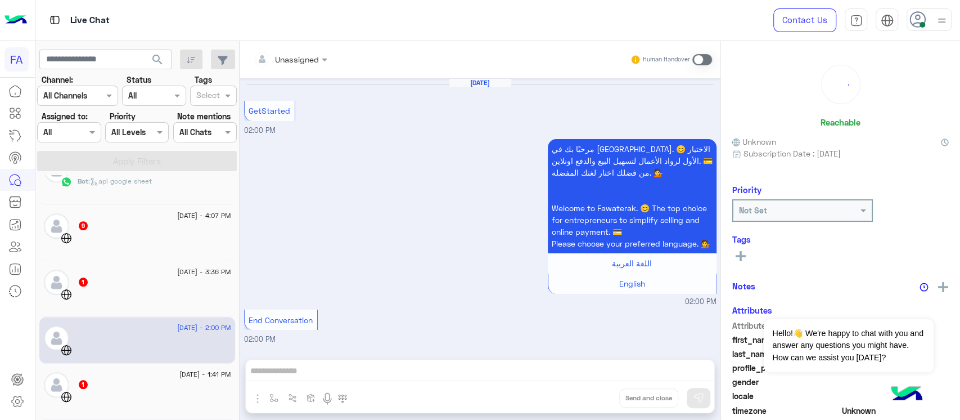
scroll to position [750, 0]
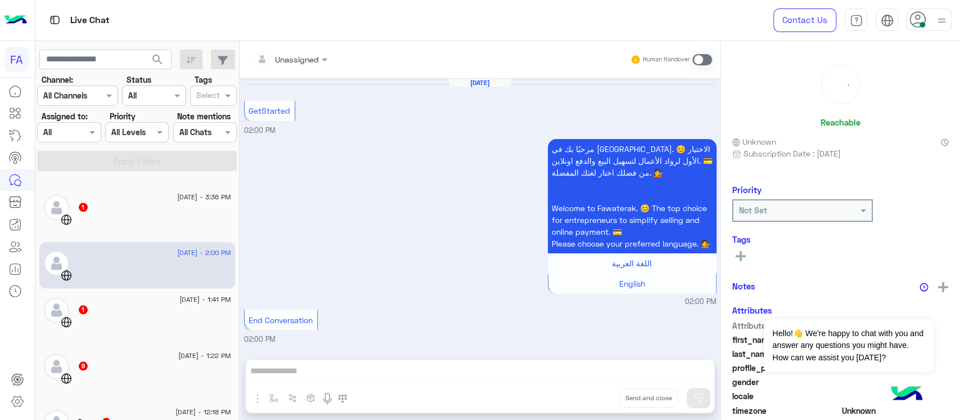
click at [146, 312] on div "1" at bounding box center [155, 310] width 154 height 12
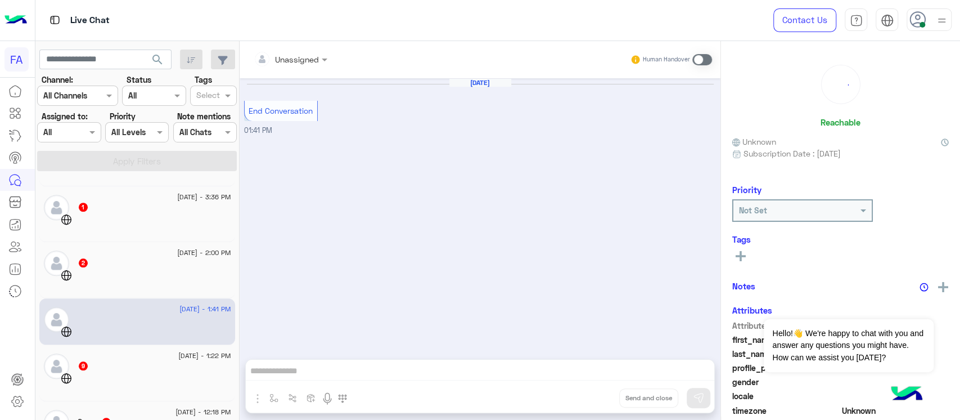
scroll to position [825, 0]
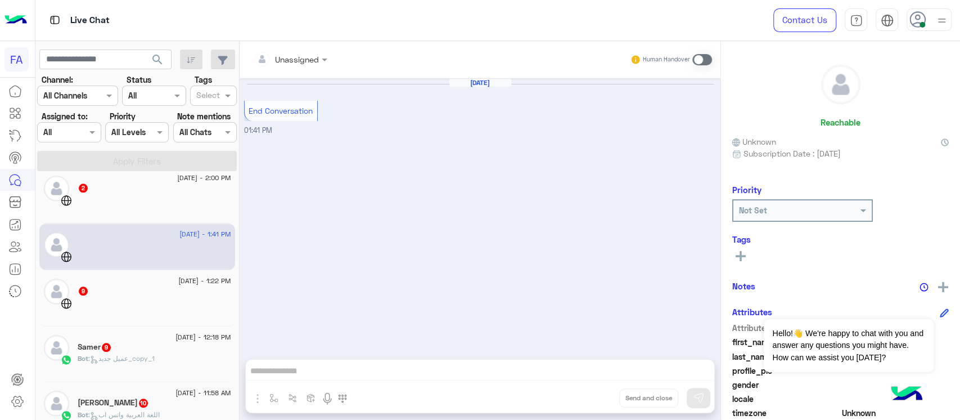
click at [146, 311] on div at bounding box center [155, 308] width 154 height 20
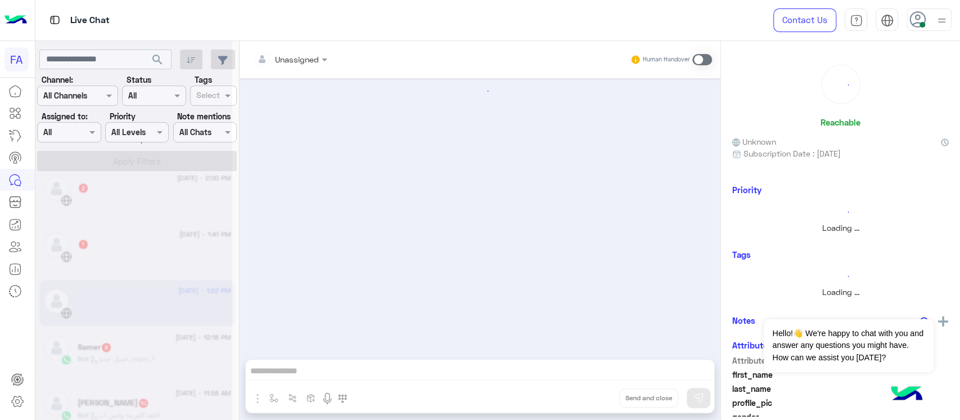
scroll to position [833, 0]
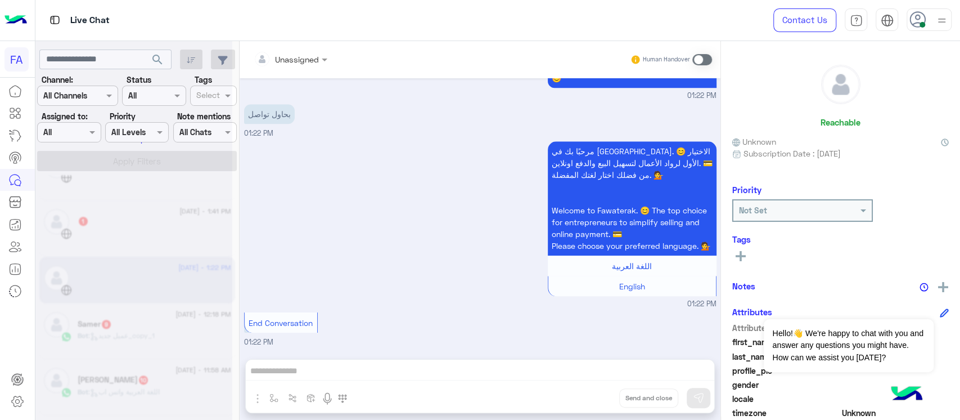
click at [146, 310] on div at bounding box center [133, 215] width 197 height 420
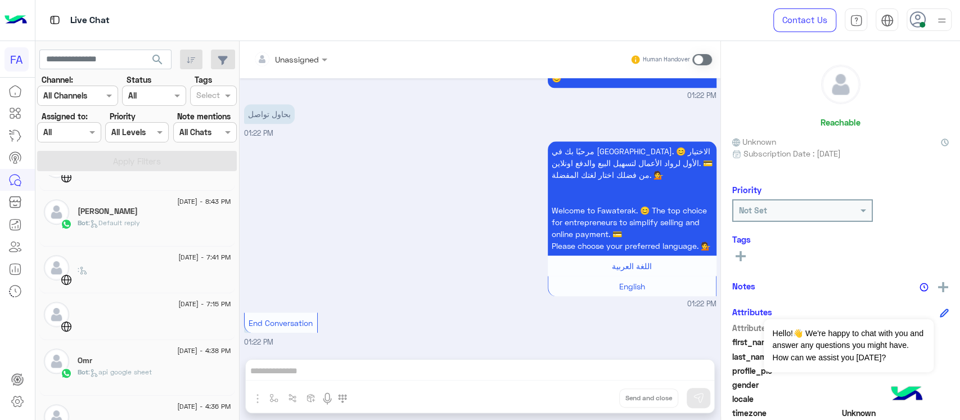
scroll to position [531, 0]
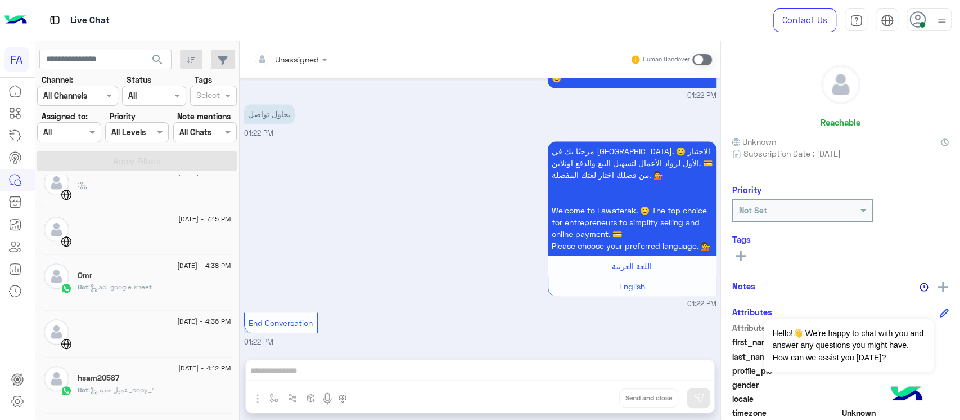
click at [131, 136] on input "text" at bounding box center [124, 133] width 26 height 12
click at [156, 99] on div at bounding box center [154, 95] width 62 height 13
click at [150, 188] on div "Unread" at bounding box center [154, 180] width 64 height 21
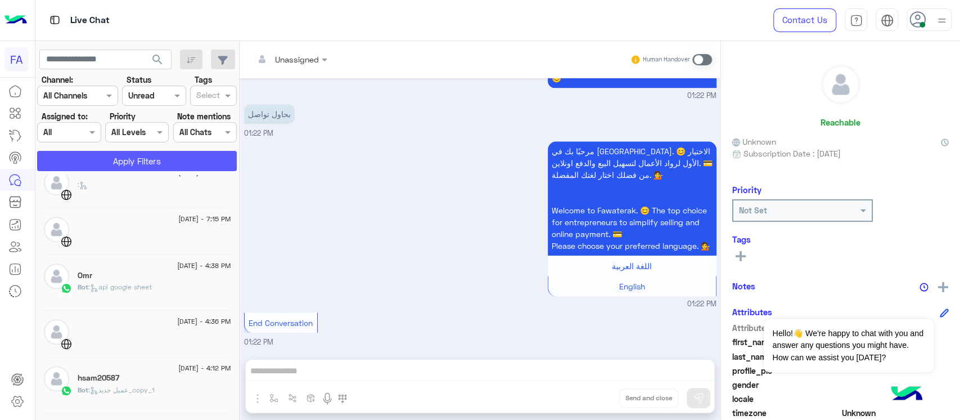
click at [154, 152] on button "Apply Filters" at bounding box center [137, 161] width 200 height 20
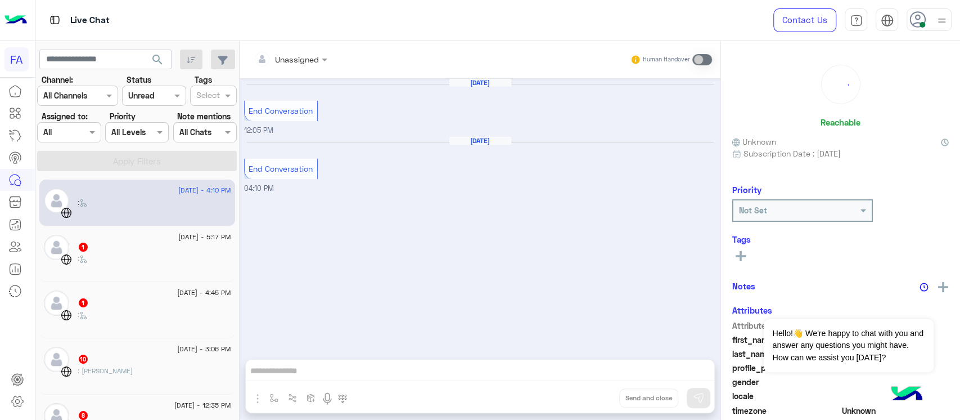
click at [162, 245] on div "1" at bounding box center [155, 248] width 154 height 12
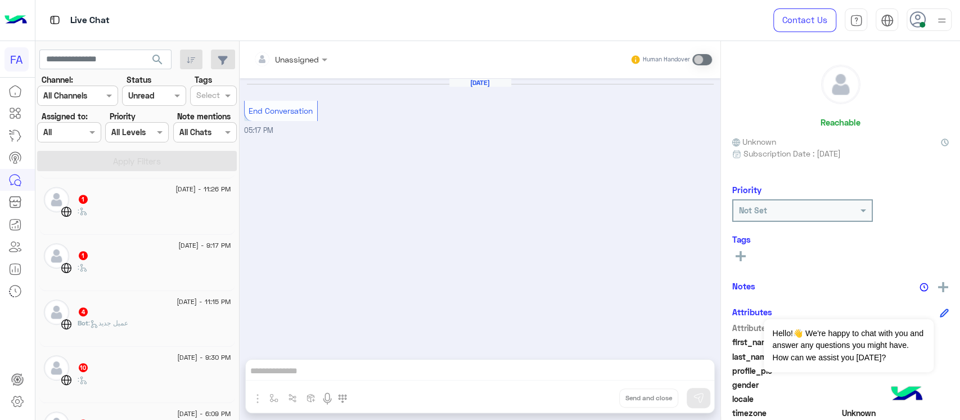
scroll to position [675, 0]
